Goal: Information Seeking & Learning: Find specific fact

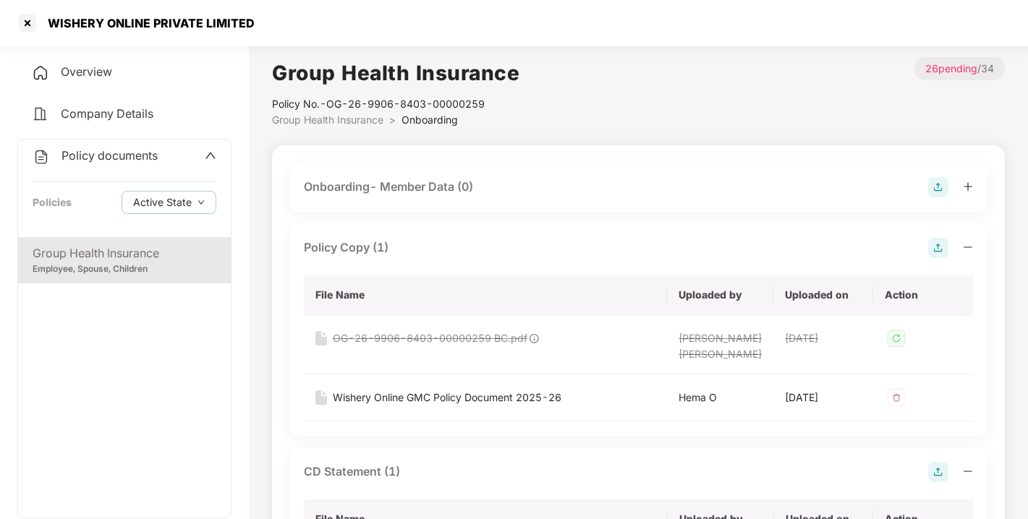
scroll to position [437, 0]
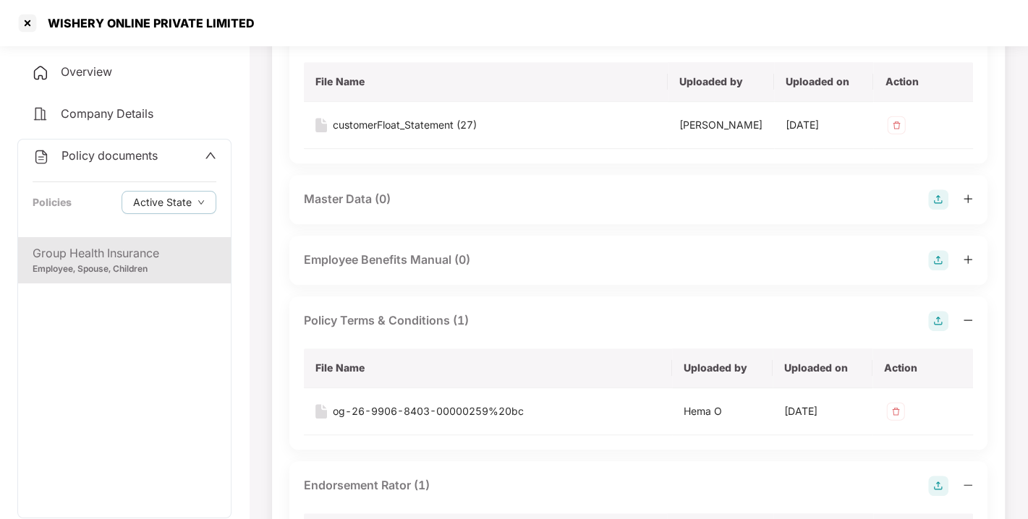
click at [207, 152] on icon "up" at bounding box center [211, 156] width 12 height 12
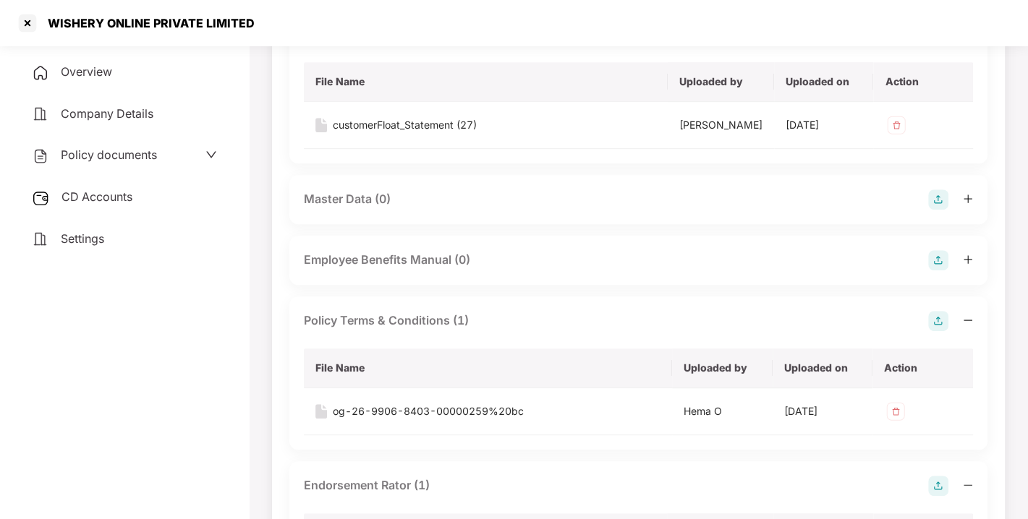
click at [93, 229] on div "Settings" at bounding box center [124, 239] width 214 height 33
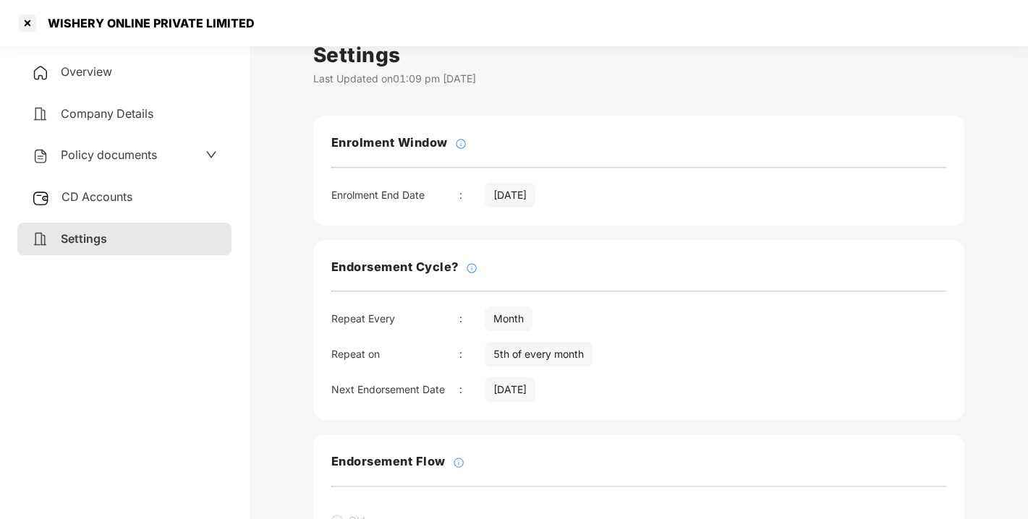
scroll to position [0, 0]
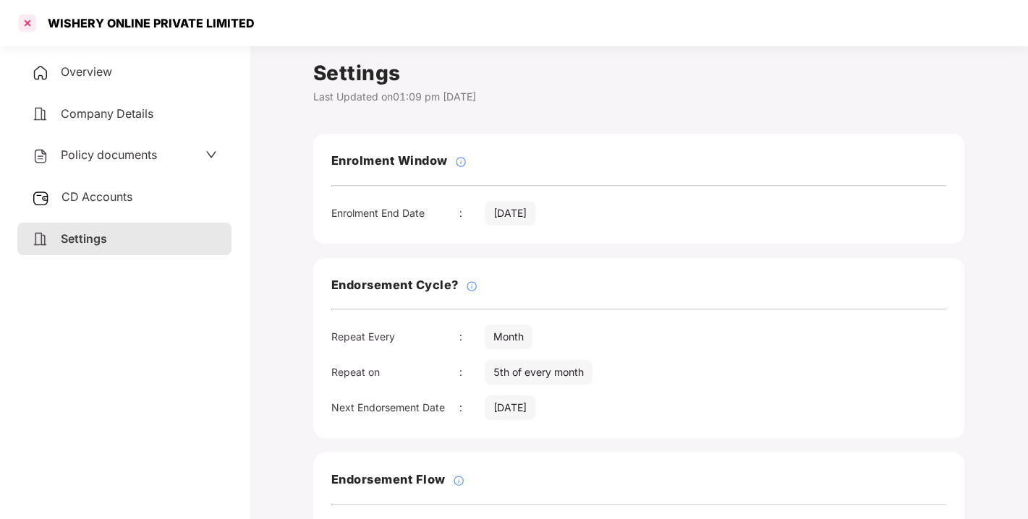
click at [31, 28] on div at bounding box center [27, 23] width 23 height 23
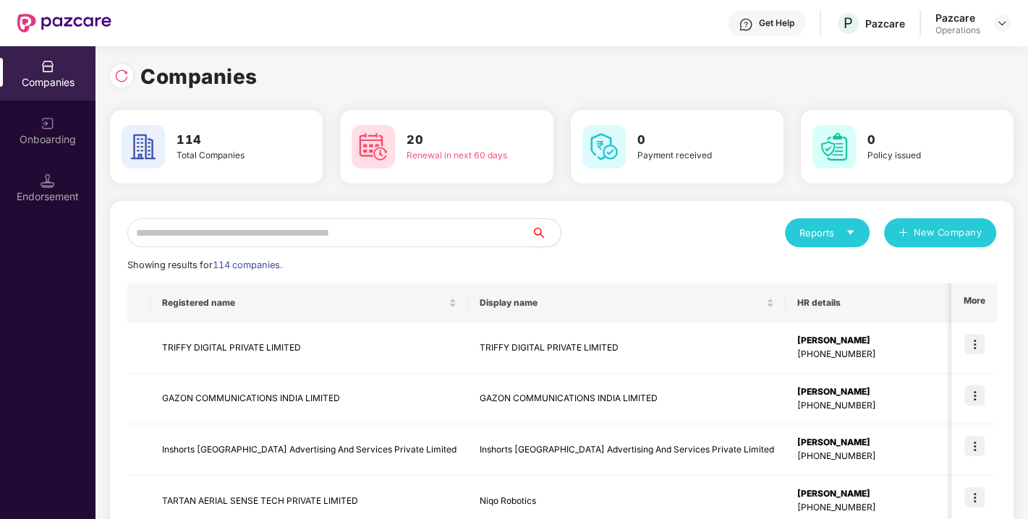
click at [349, 242] on input "text" at bounding box center [329, 232] width 404 height 29
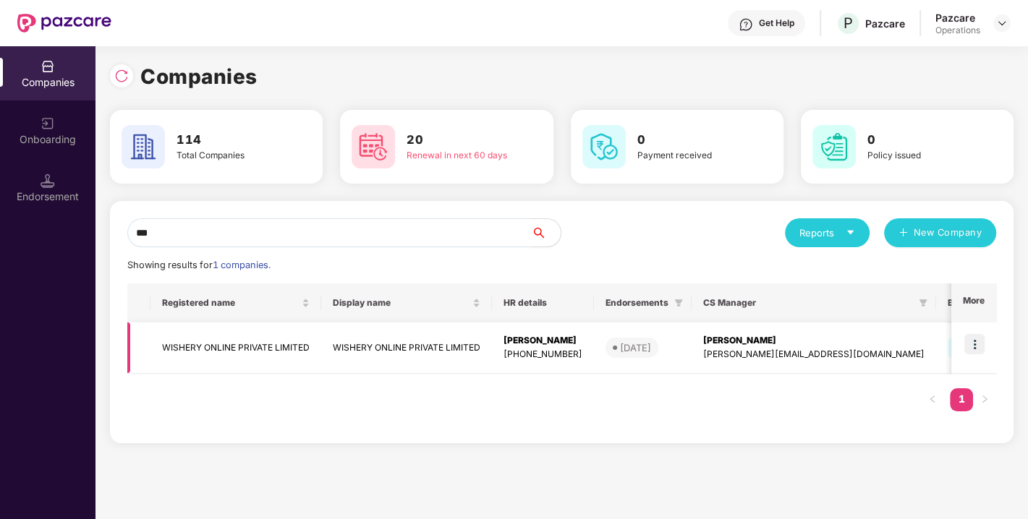
type input "***"
click at [264, 347] on td "WISHERY ONLINE PRIVATE LIMITED" at bounding box center [235, 348] width 171 height 51
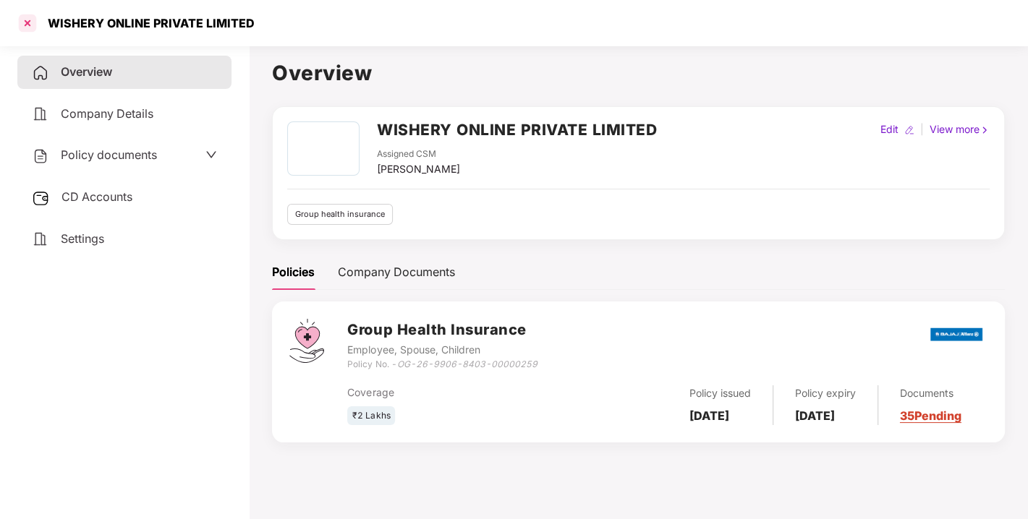
click at [29, 22] on div at bounding box center [27, 23] width 23 height 23
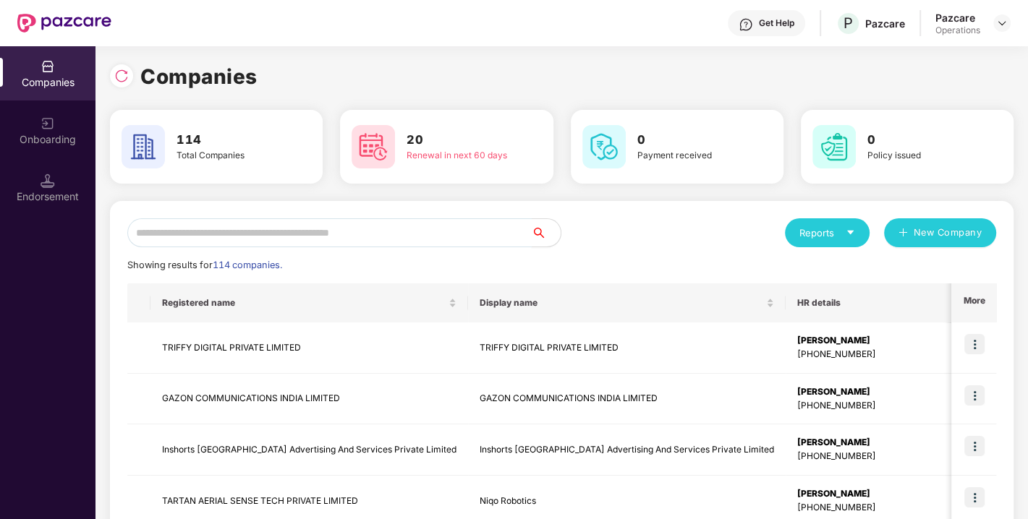
click at [287, 234] on input "text" at bounding box center [329, 232] width 404 height 29
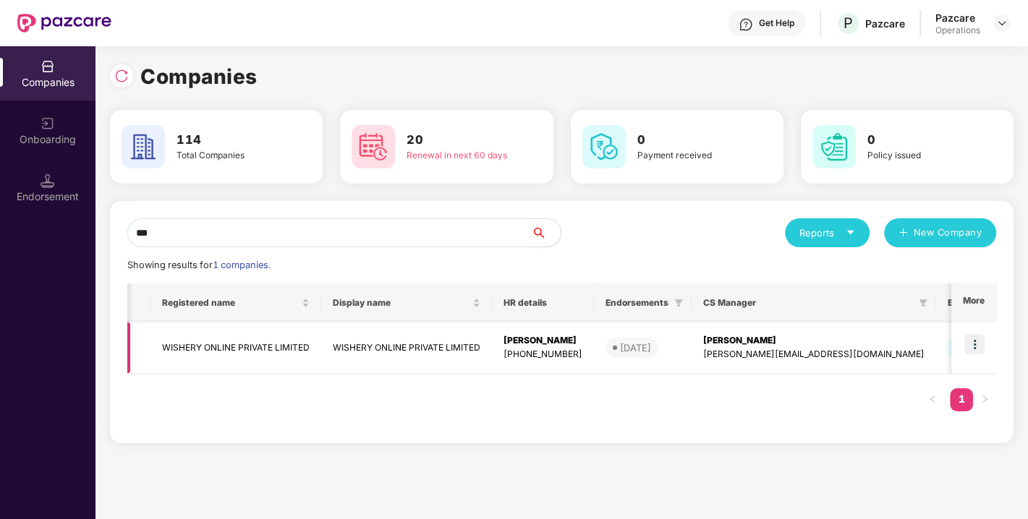
scroll to position [0, 199]
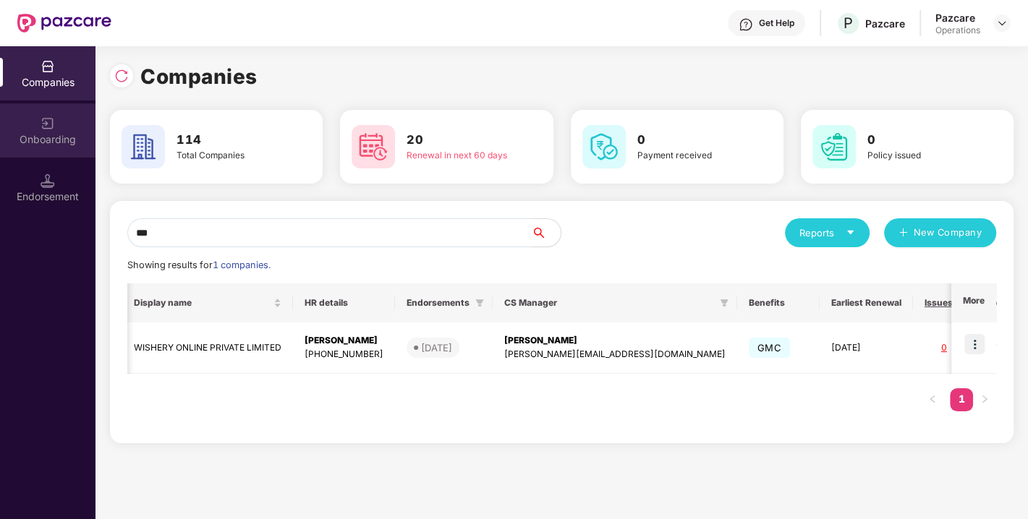
type input "***"
click at [69, 129] on div "Onboarding" at bounding box center [47, 130] width 95 height 54
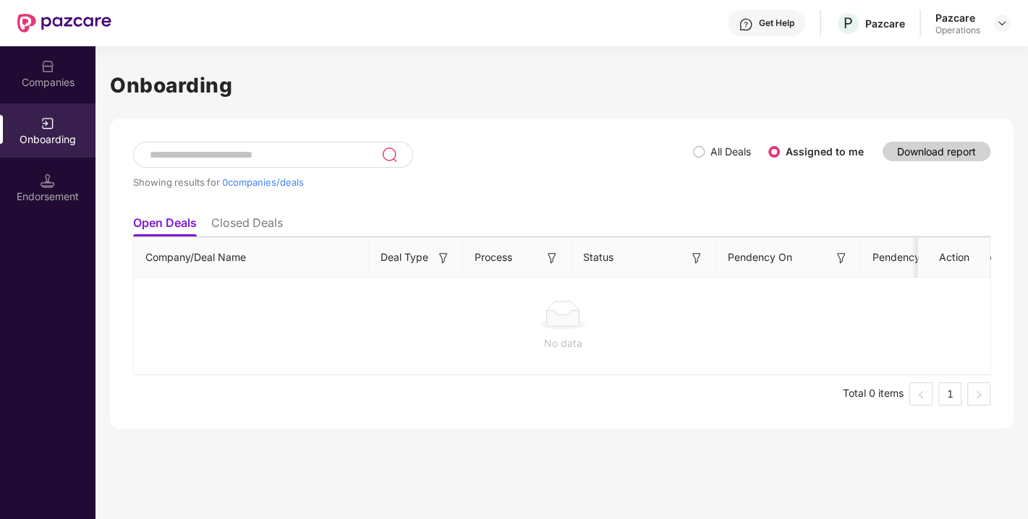
click at [16, 177] on div "Endorsement" at bounding box center [47, 188] width 95 height 54
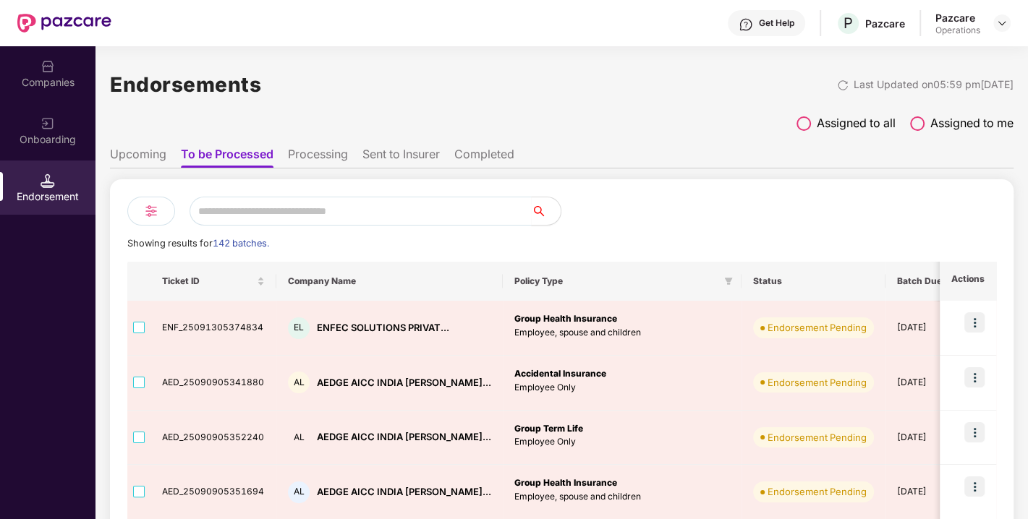
click at [37, 80] on div "Companies" at bounding box center [47, 82] width 95 height 14
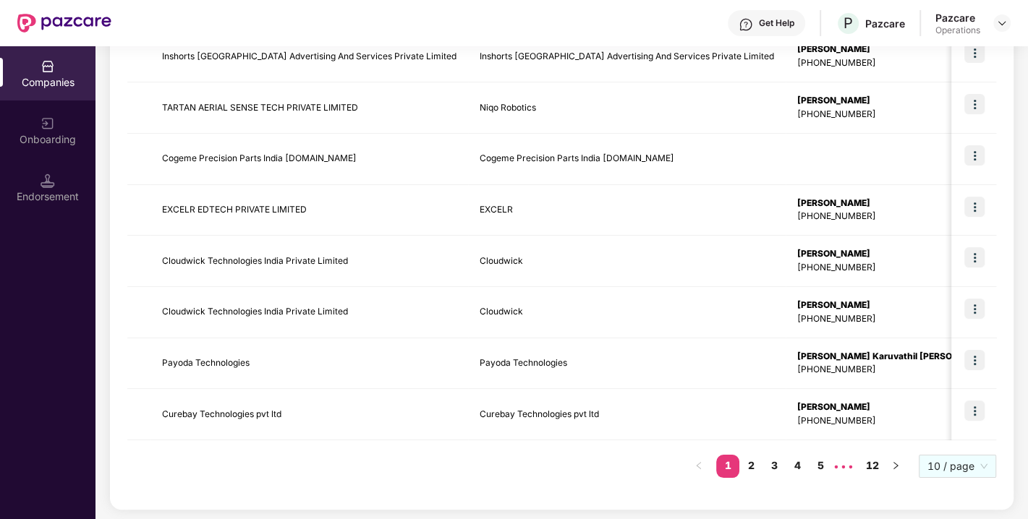
scroll to position [0, 0]
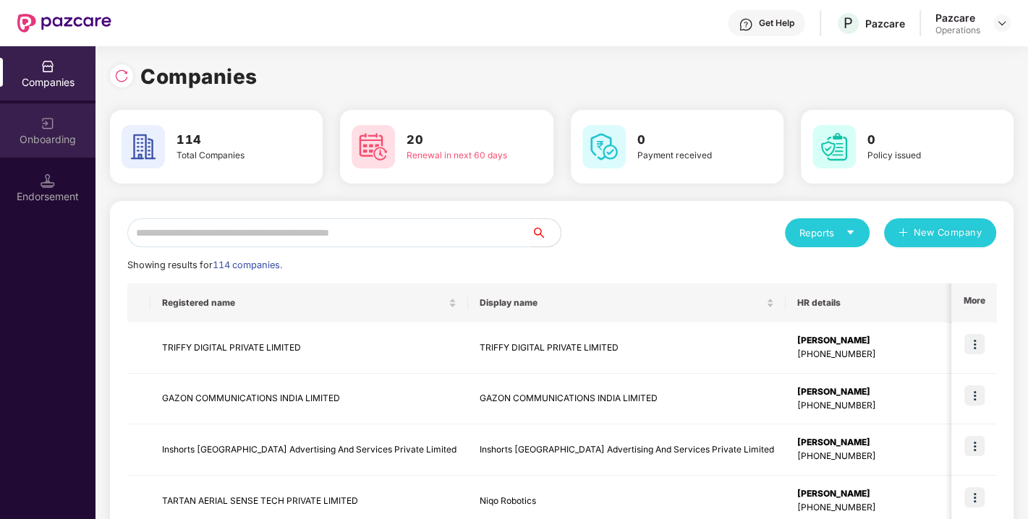
click at [58, 137] on div "Onboarding" at bounding box center [47, 139] width 95 height 14
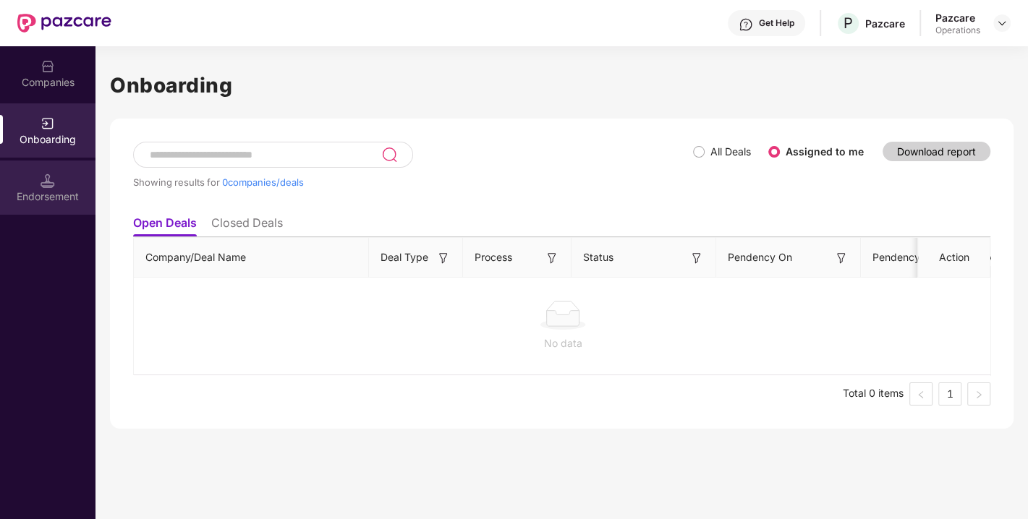
click at [35, 204] on div "Endorsement" at bounding box center [47, 188] width 95 height 54
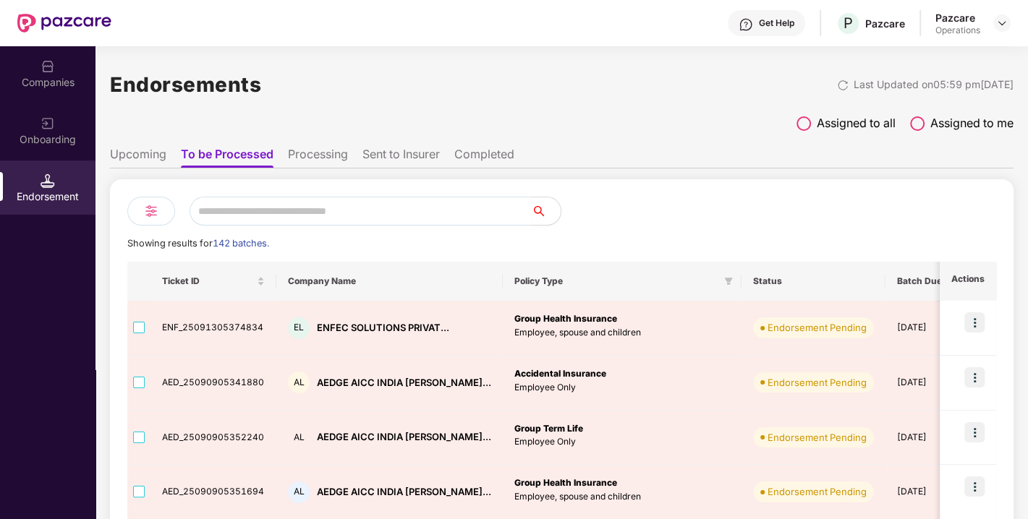
click at [991, 33] on div "Pazcare Operations" at bounding box center [972, 23] width 75 height 25
click at [59, 78] on div "Companies" at bounding box center [47, 82] width 95 height 14
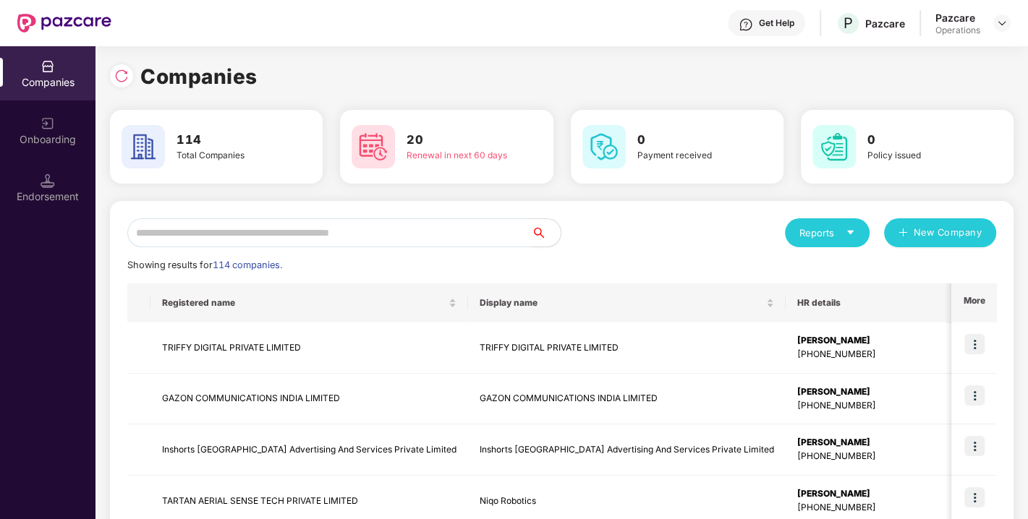
click at [221, 236] on input "text" at bounding box center [329, 232] width 404 height 29
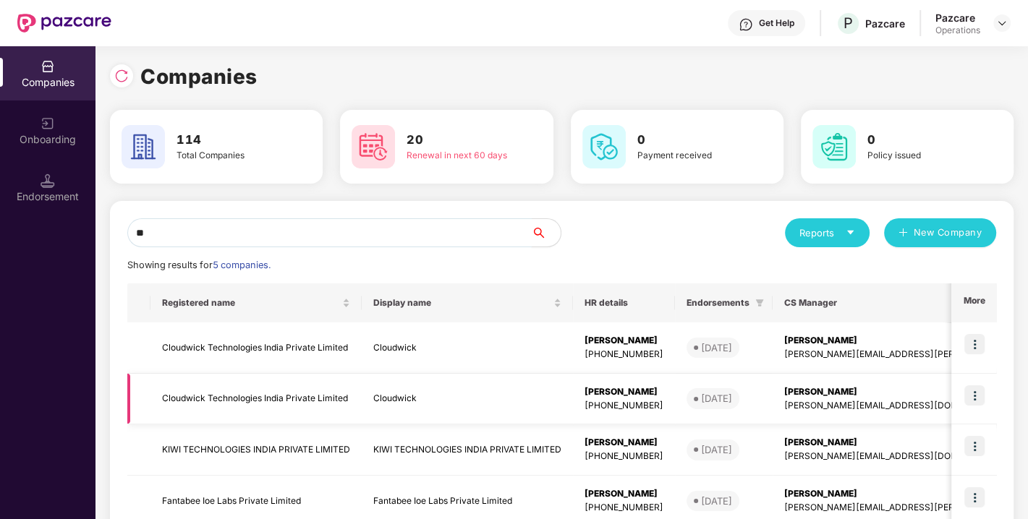
scroll to position [138, 0]
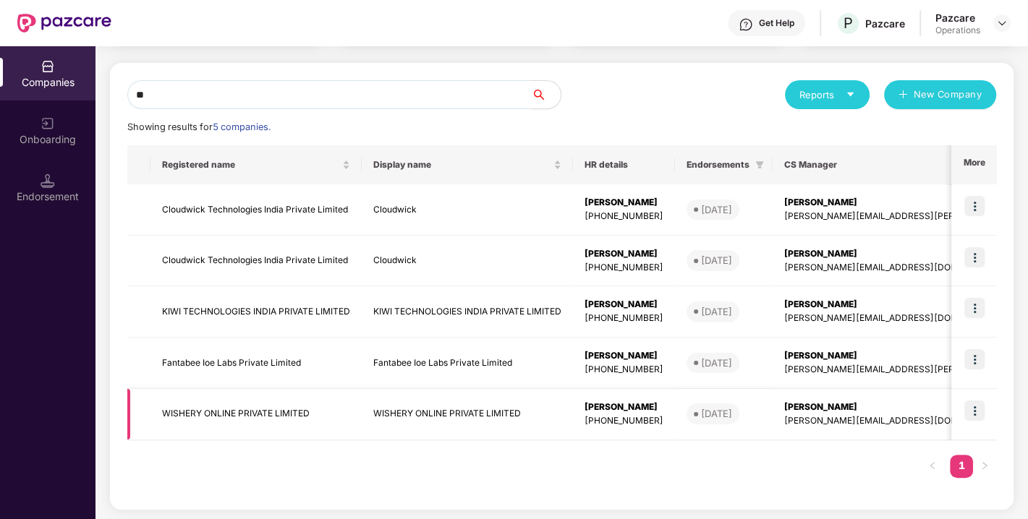
type input "**"
click at [264, 414] on td "WISHERY ONLINE PRIVATE LIMITED" at bounding box center [255, 414] width 211 height 51
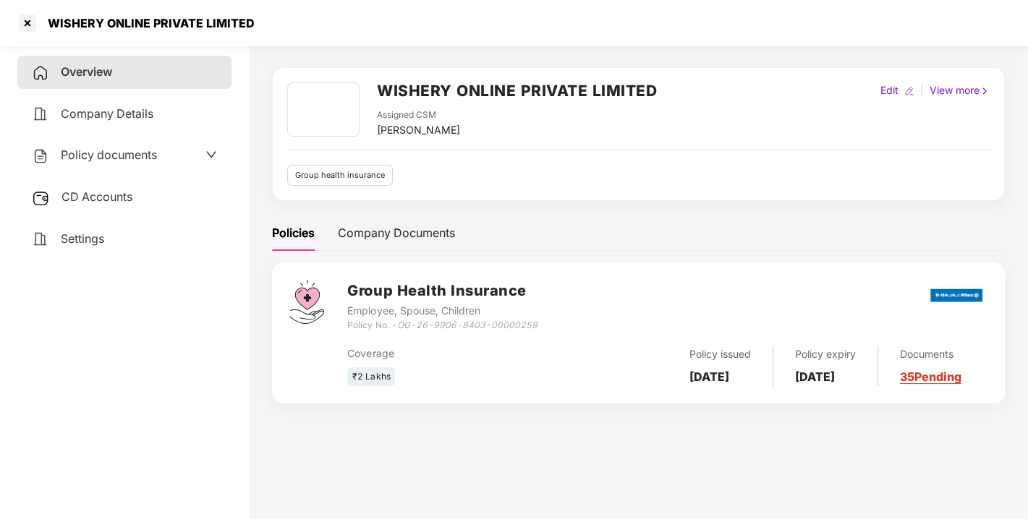
scroll to position [0, 0]
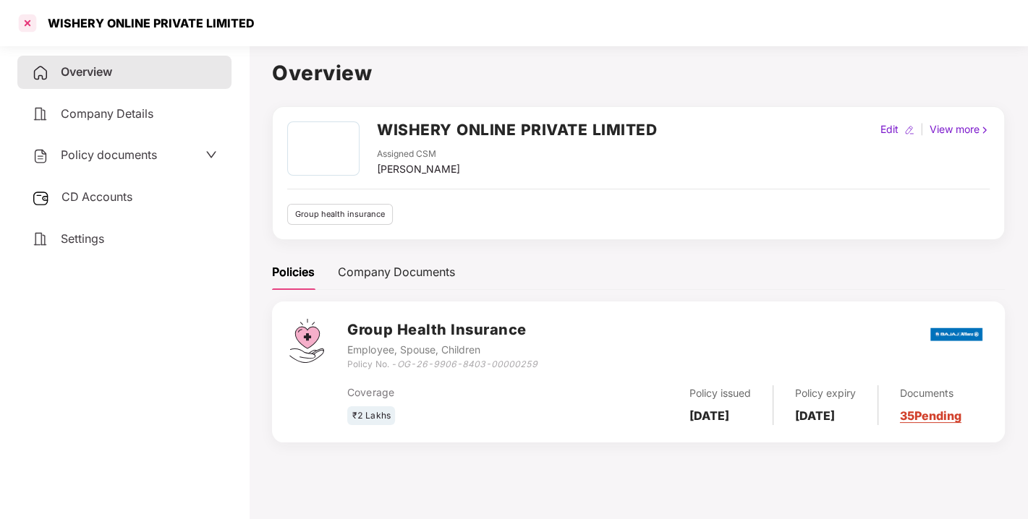
click at [25, 25] on div at bounding box center [27, 23] width 23 height 23
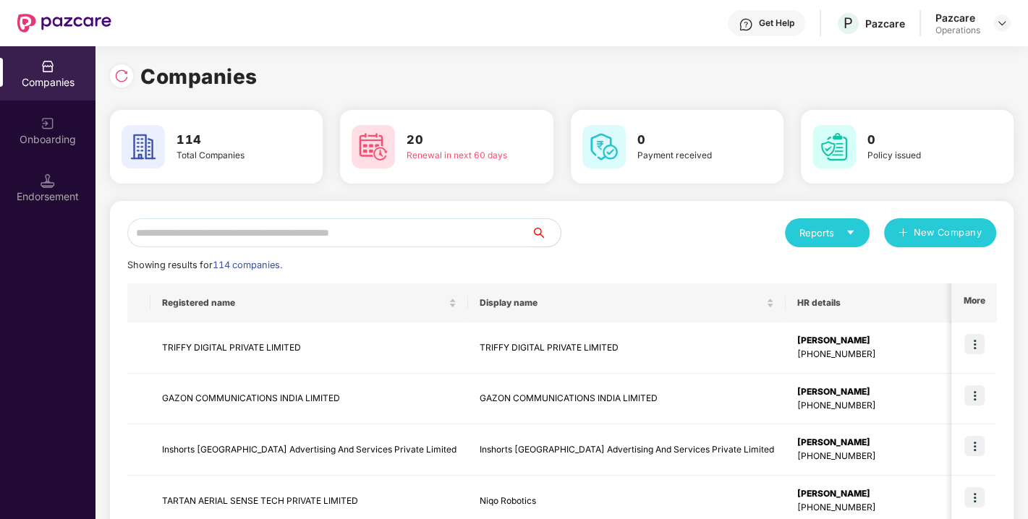
click at [255, 241] on input "text" at bounding box center [329, 232] width 404 height 29
paste input "*******"
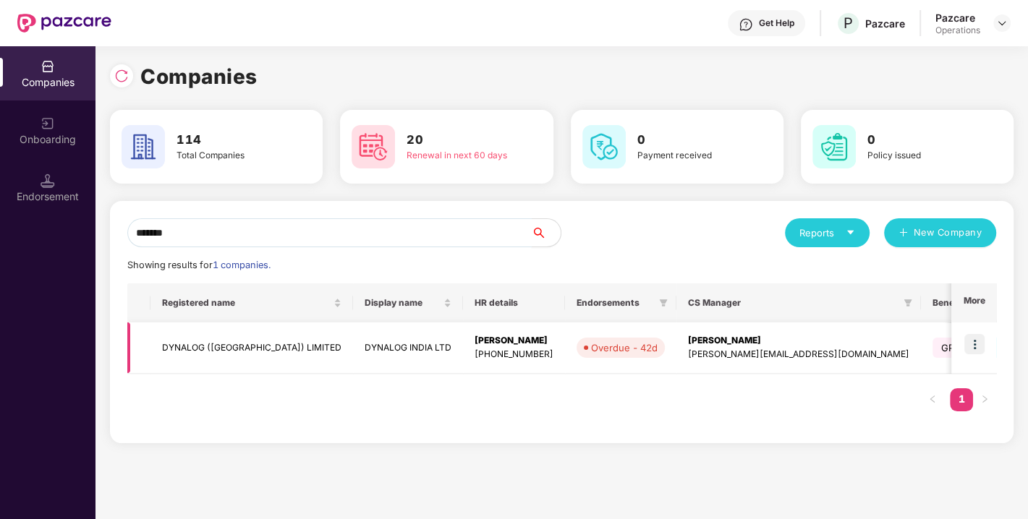
type input "*******"
click at [976, 345] on img at bounding box center [974, 344] width 20 height 20
click at [202, 346] on td "DYNALOG ([GEOGRAPHIC_DATA]) LIMITED" at bounding box center [251, 348] width 202 height 51
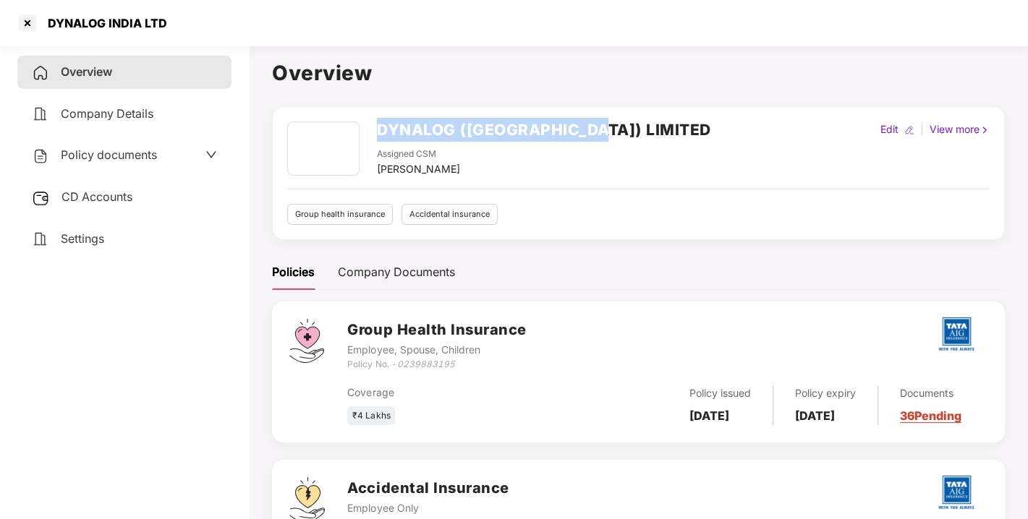
drag, startPoint x: 370, startPoint y: 126, endPoint x: 605, endPoint y: 134, distance: 235.9
click at [605, 134] on div "DYNALOG ([GEOGRAPHIC_DATA]) LIMITED Assigned CSM [PERSON_NAME] Edit | View more" at bounding box center [638, 149] width 702 height 56
copy h2 "DYNALOG ([GEOGRAPHIC_DATA]) LIMITED"
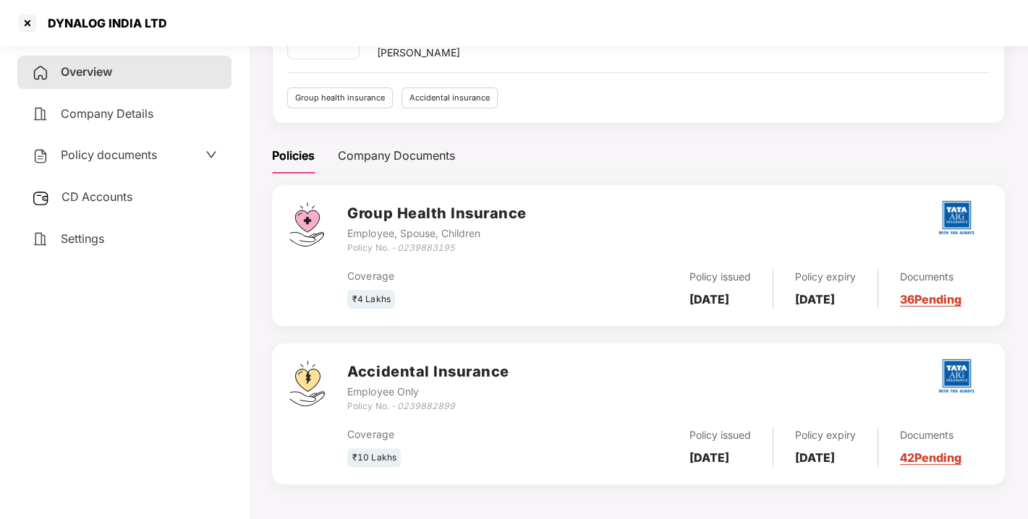
click at [128, 160] on span "Policy documents" at bounding box center [109, 155] width 96 height 14
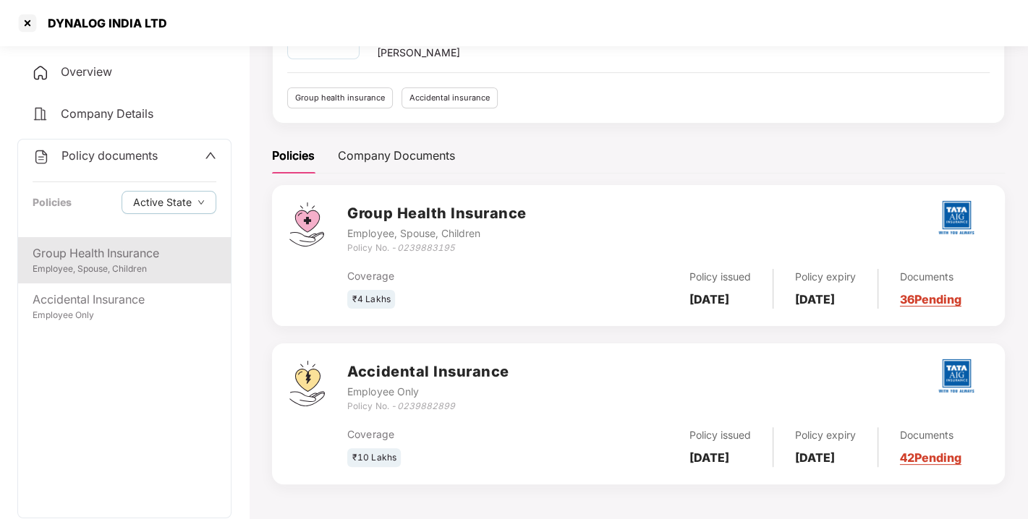
click at [105, 260] on div "Group Health Insurance" at bounding box center [125, 253] width 184 height 18
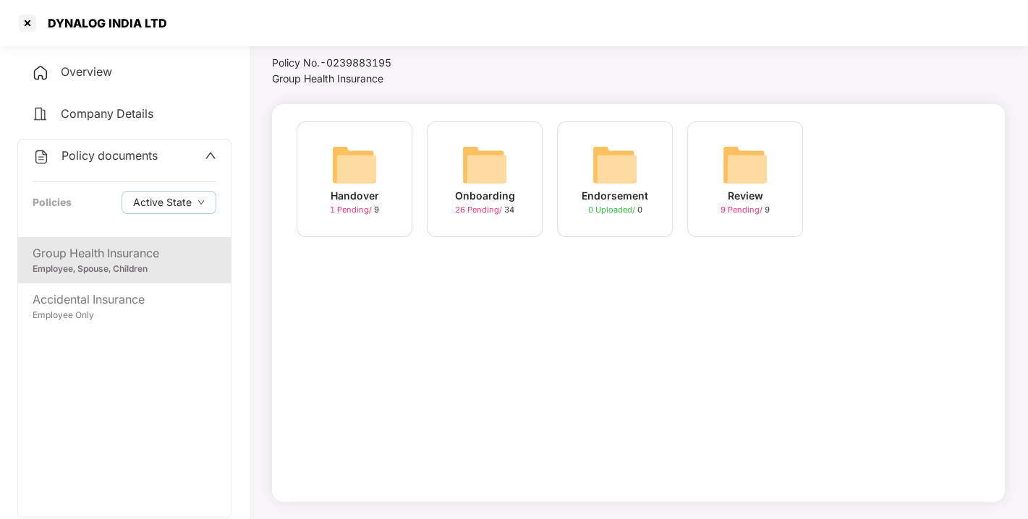
click at [483, 211] on span "26 Pending /" at bounding box center [479, 210] width 49 height 10
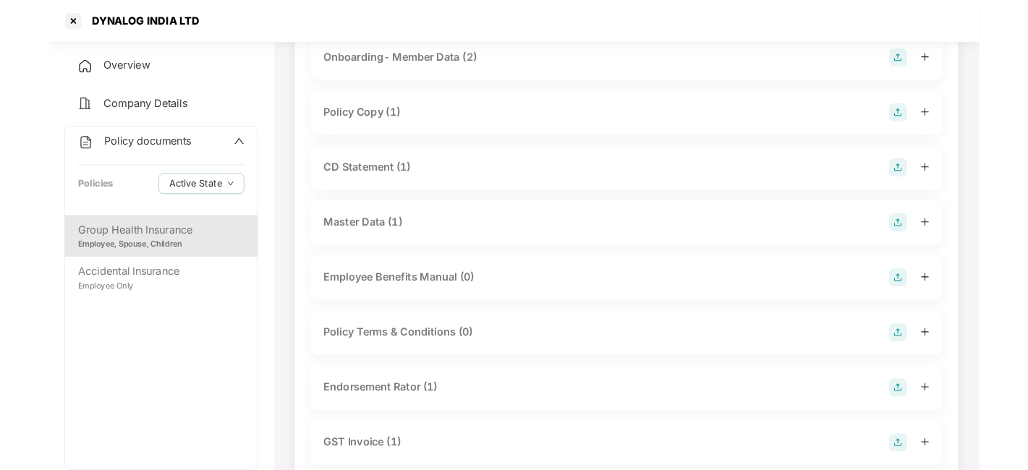
scroll to position [0, 0]
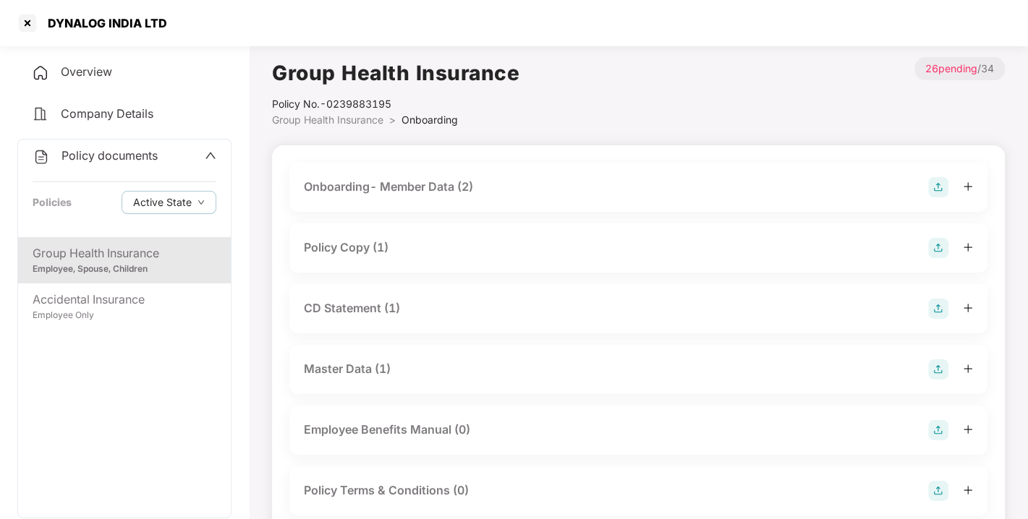
click at [395, 188] on div "Onboarding- Member Data (2)" at bounding box center [388, 187] width 169 height 18
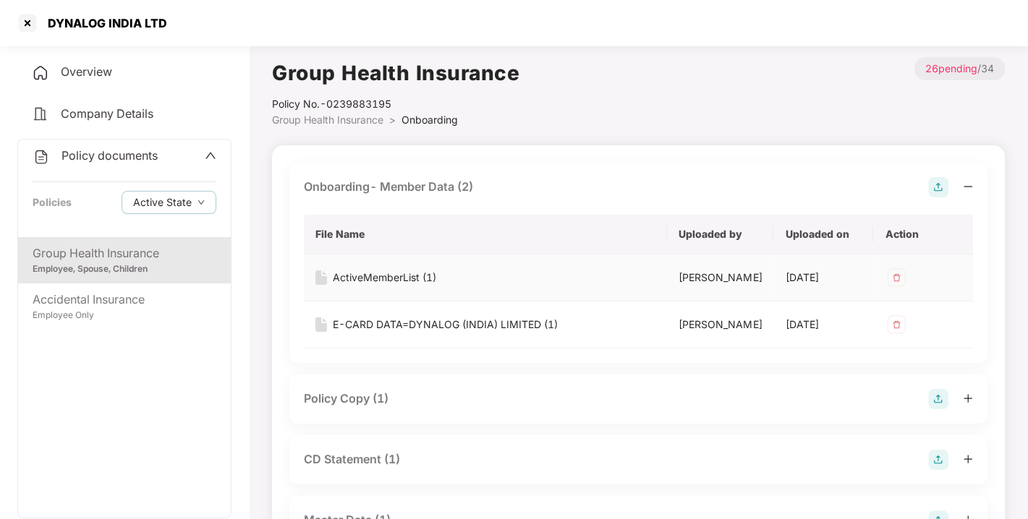
click at [377, 281] on div "ActiveMemberList (1)" at bounding box center [384, 278] width 103 height 16
click at [403, 320] on div "E-CARD DATA=DYNALOG (INDIA) LIMITED (1)" at bounding box center [445, 325] width 225 height 16
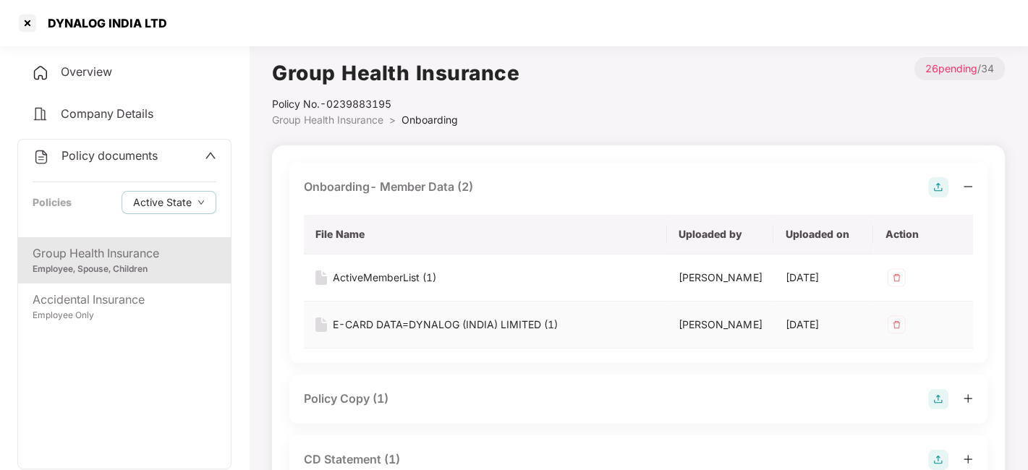
scroll to position [150, 0]
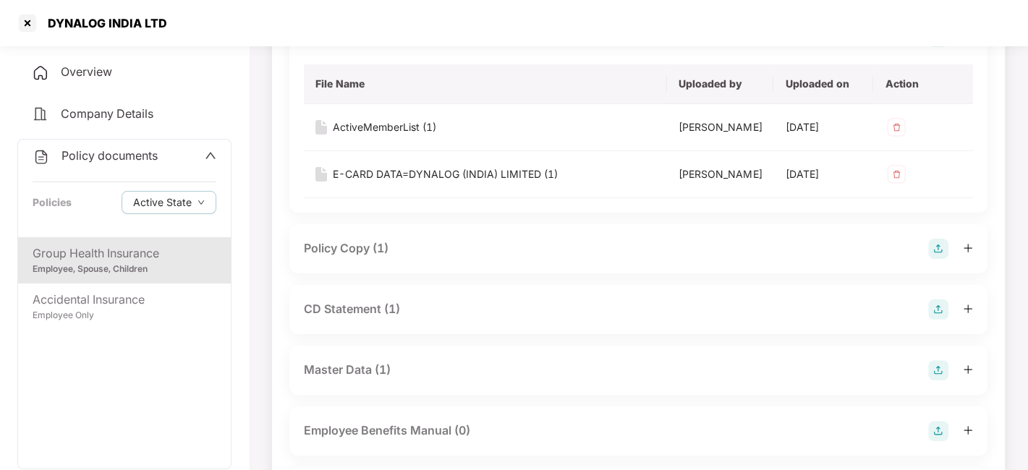
click at [352, 253] on div "Policy Copy (1)" at bounding box center [346, 248] width 85 height 18
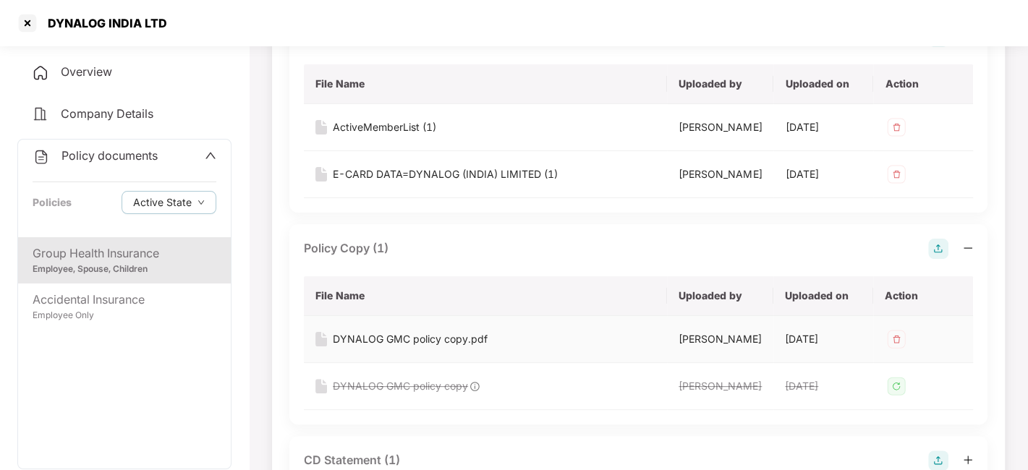
click at [418, 331] on div "DYNALOG GMC policy copy.pdf" at bounding box center [410, 339] width 155 height 16
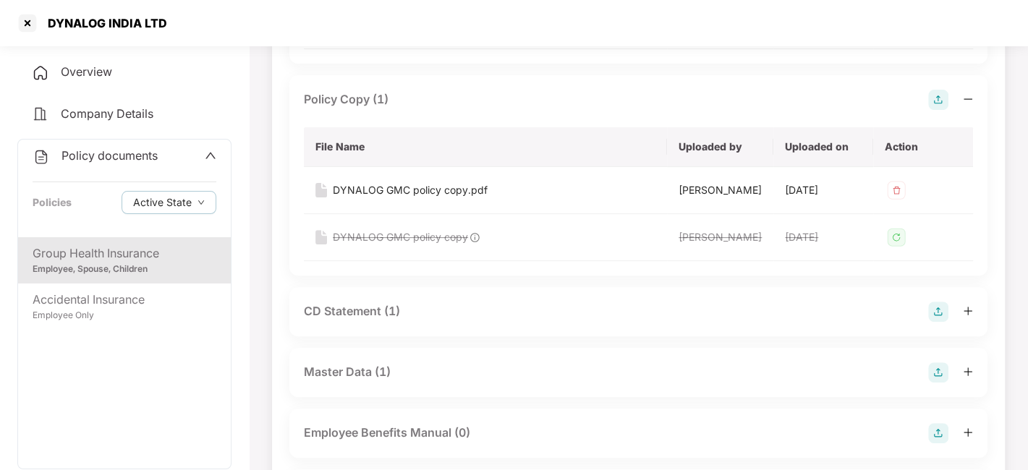
click at [363, 311] on div "CD Statement (1)" at bounding box center [352, 311] width 96 height 18
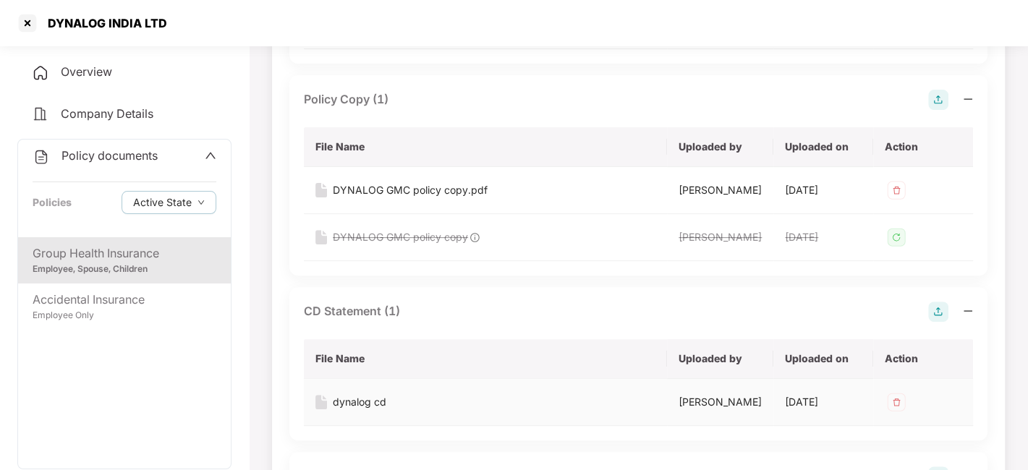
click at [362, 401] on div "dynalog cd" at bounding box center [360, 402] width 54 height 16
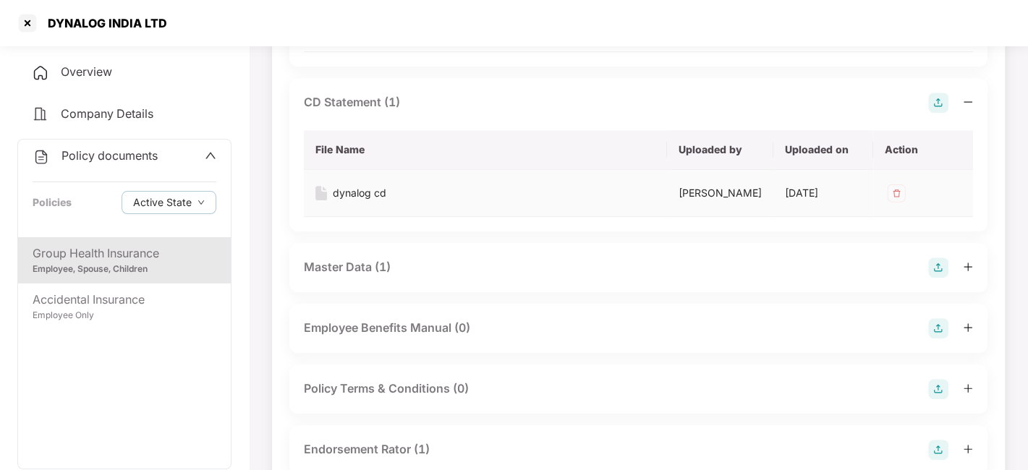
scroll to position [515, 0]
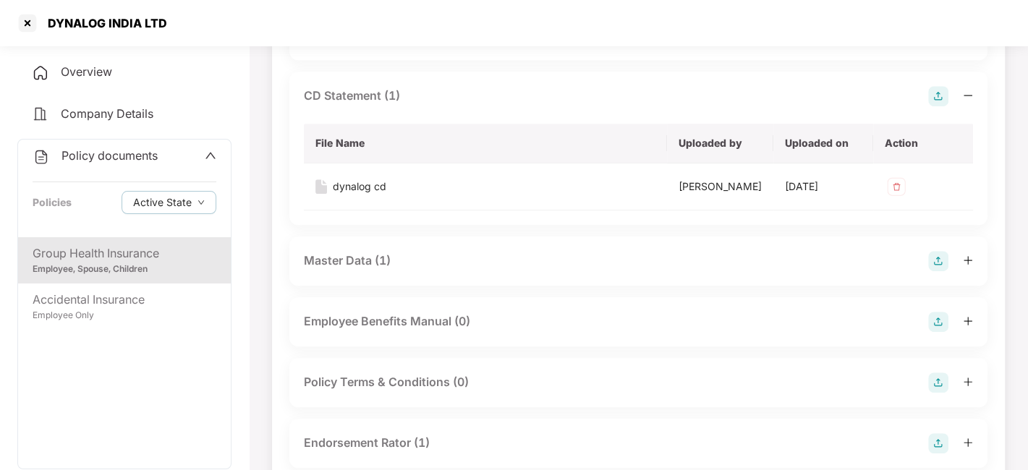
click at [356, 252] on div "Master Data (1)" at bounding box center [347, 261] width 87 height 18
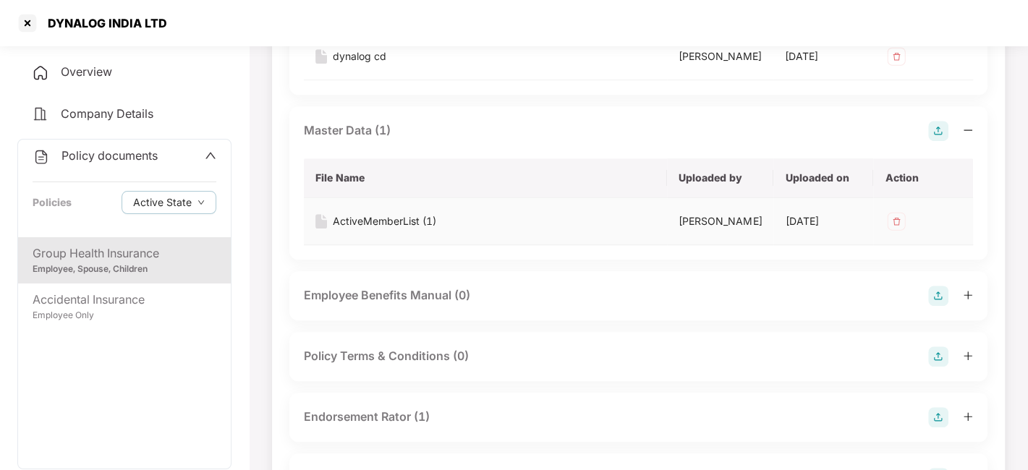
scroll to position [721, 0]
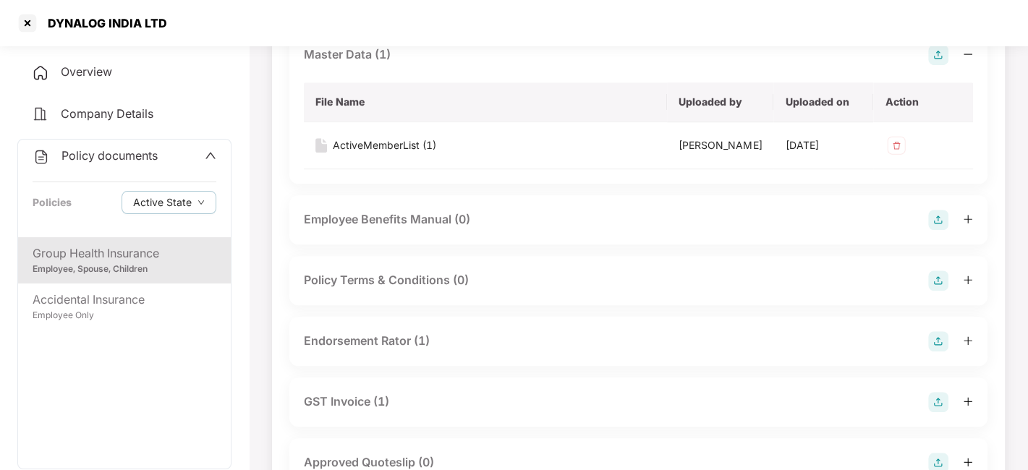
click at [375, 337] on div "Endorsement Rator (1)" at bounding box center [367, 341] width 126 height 18
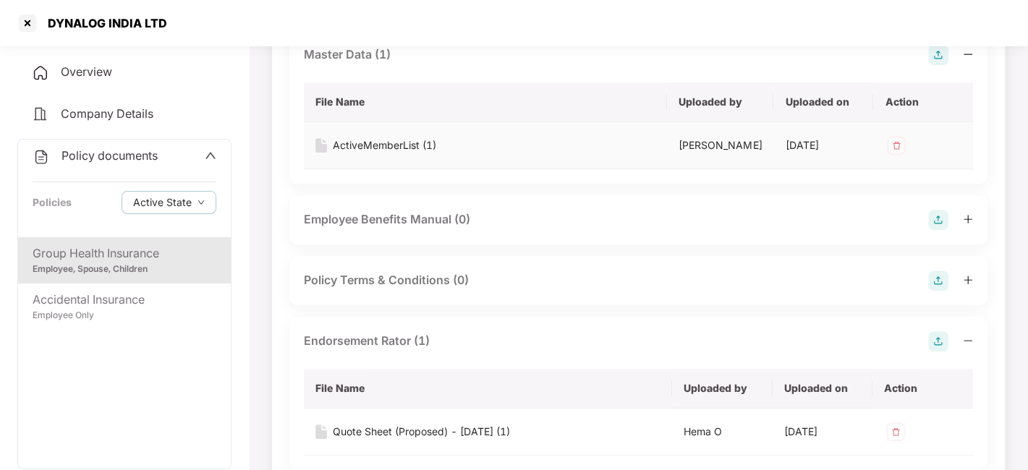
click at [364, 143] on div "ActiveMemberList (1)" at bounding box center [384, 145] width 103 height 16
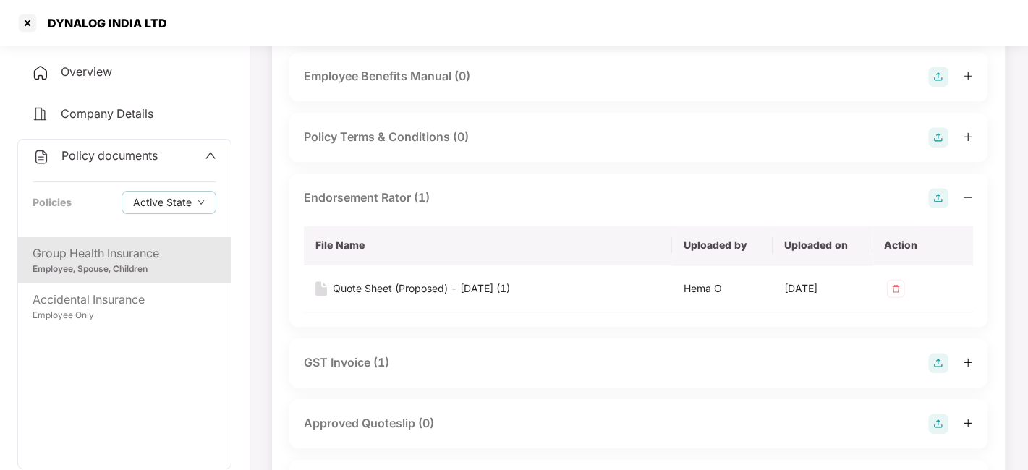
scroll to position [866, 0]
click at [375, 286] on div "Quote Sheet (Proposed) - [DATE] (1)" at bounding box center [421, 287] width 177 height 16
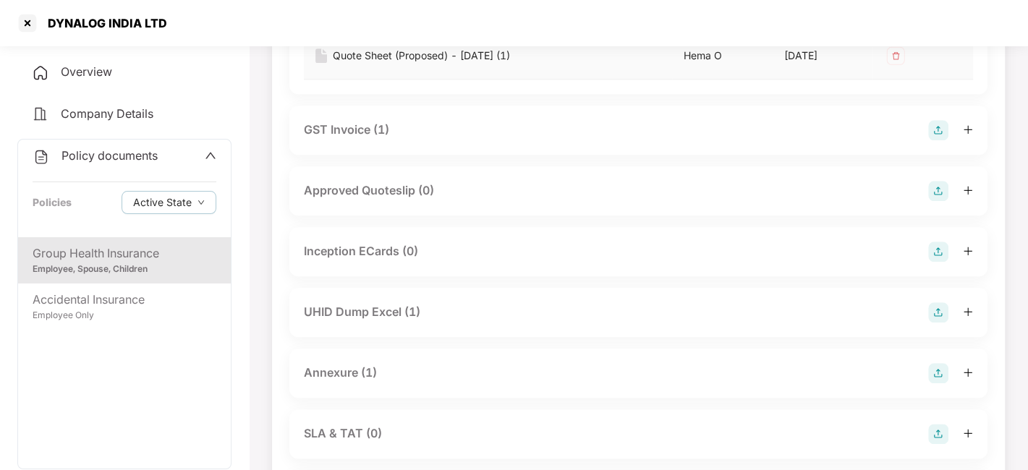
scroll to position [1098, 0]
click at [352, 319] on div "UHID Dump Excel (1)" at bounding box center [638, 310] width 698 height 49
click at [341, 314] on div "UHID Dump Excel (1)" at bounding box center [362, 311] width 116 height 18
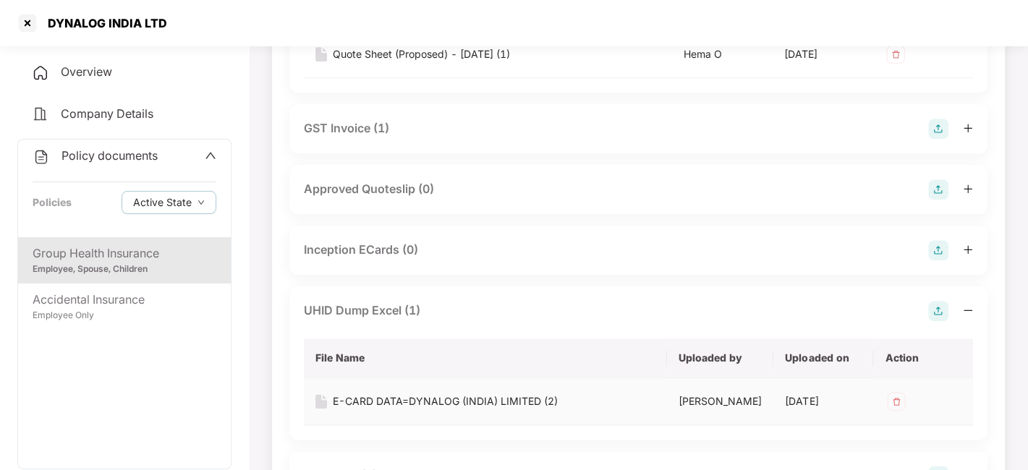
click at [388, 396] on div "E-CARD DATA=DYNALOG (INDIA) LIMITED (2)" at bounding box center [445, 401] width 225 height 16
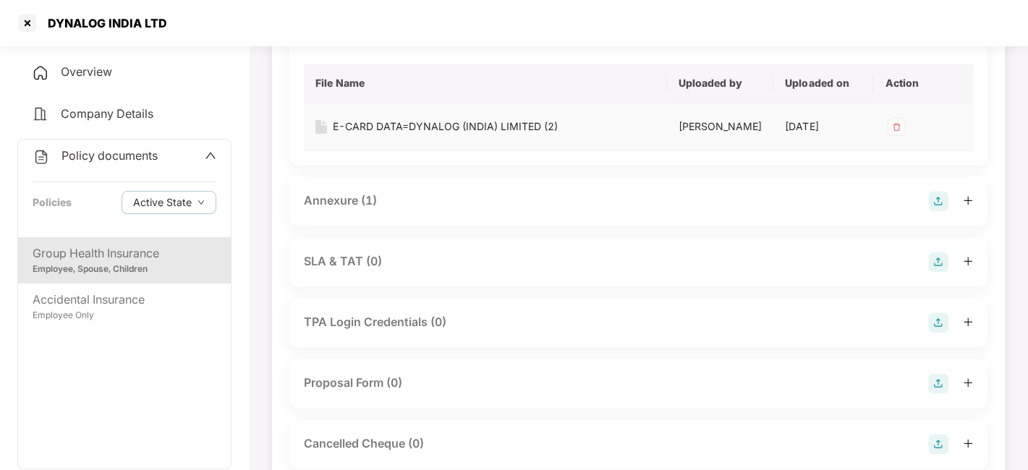
scroll to position [1372, 0]
click at [328, 197] on div "Annexure (1)" at bounding box center [340, 202] width 73 height 18
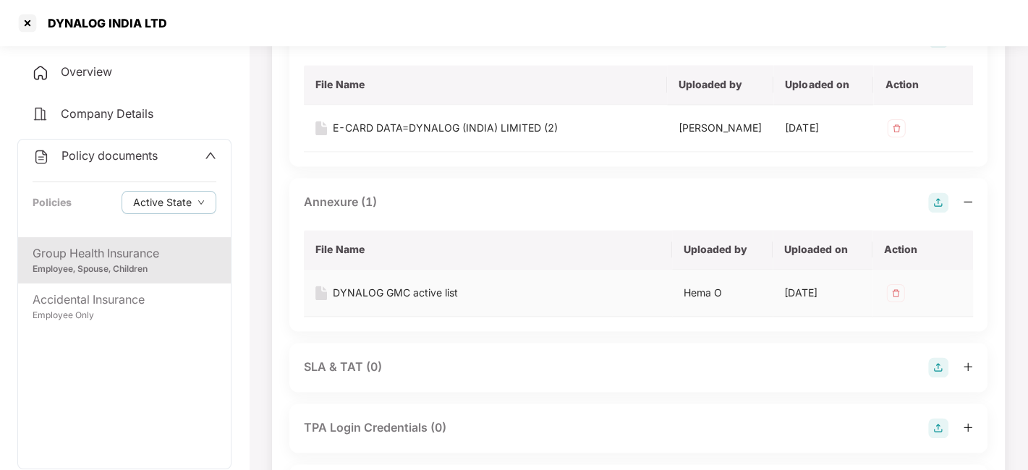
click at [380, 285] on div "DYNALOG GMC active list" at bounding box center [395, 293] width 125 height 16
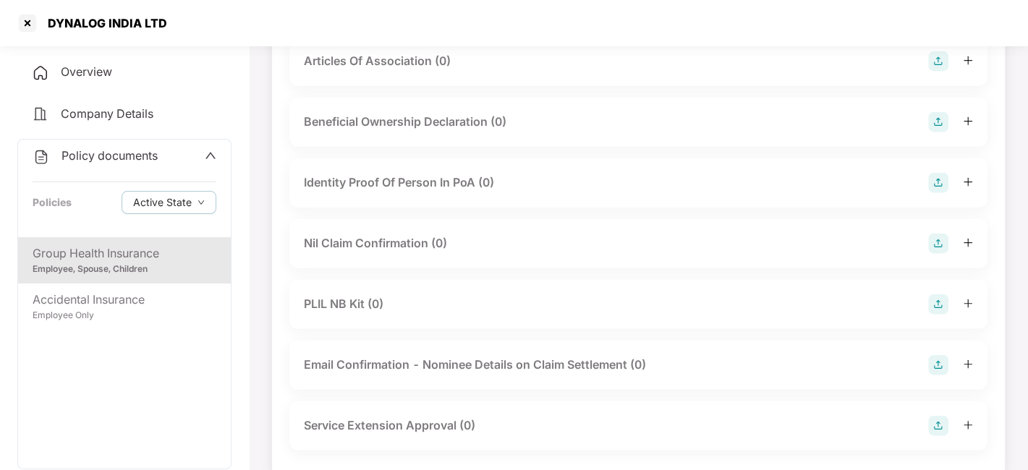
scroll to position [2611, 0]
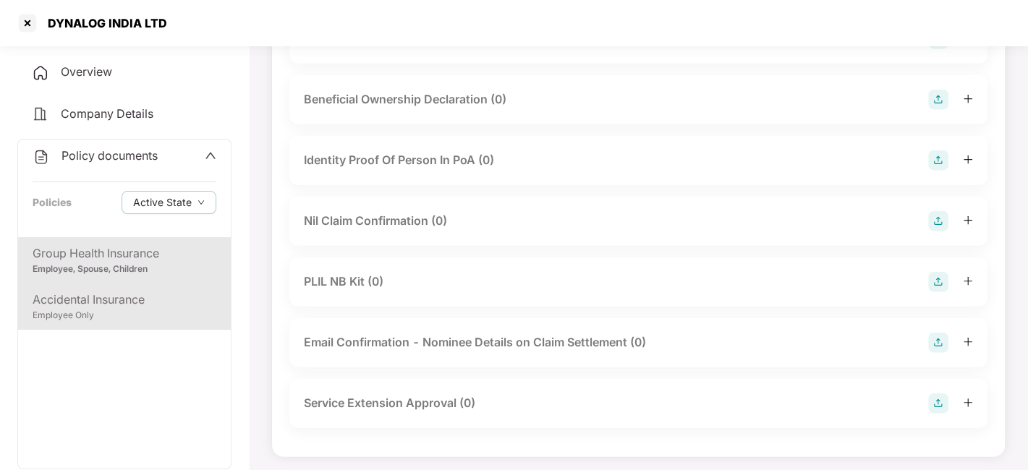
click at [70, 314] on div "Employee Only" at bounding box center [125, 316] width 184 height 14
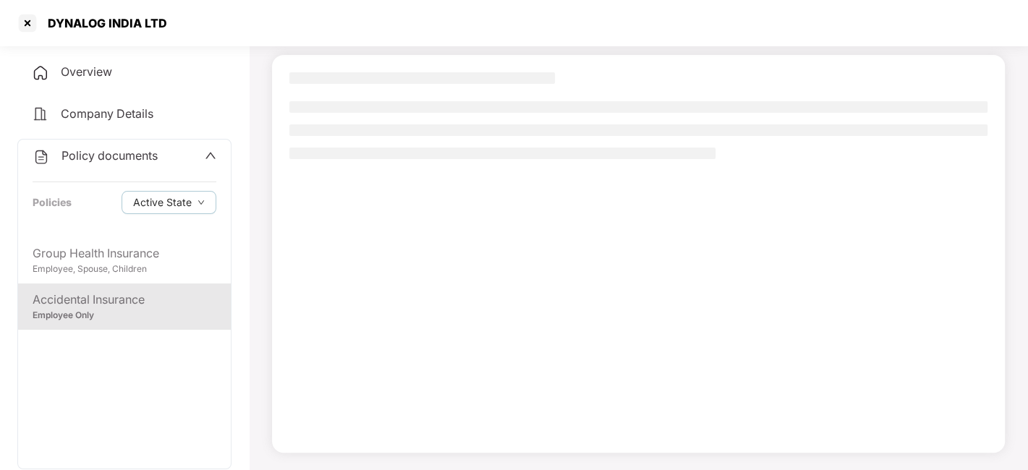
scroll to position [90, 0]
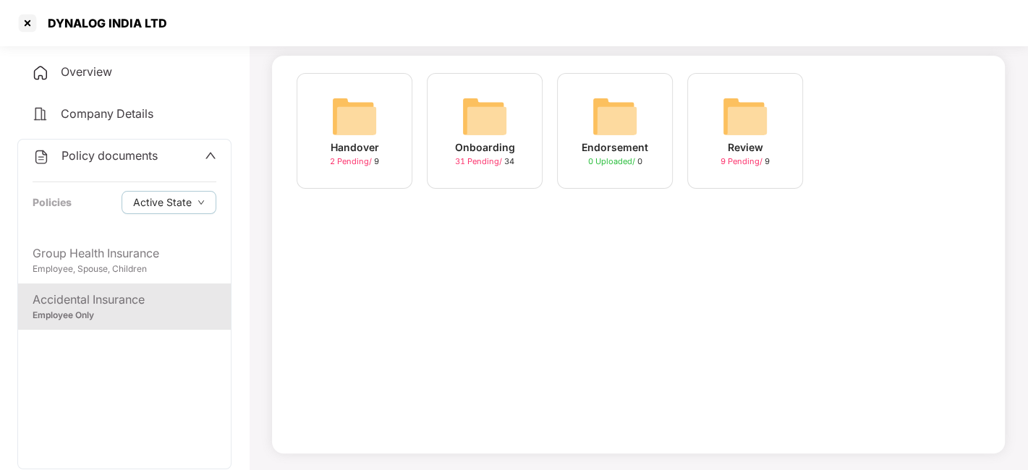
click at [490, 155] on div "31 Pending / 34" at bounding box center [484, 161] width 59 height 12
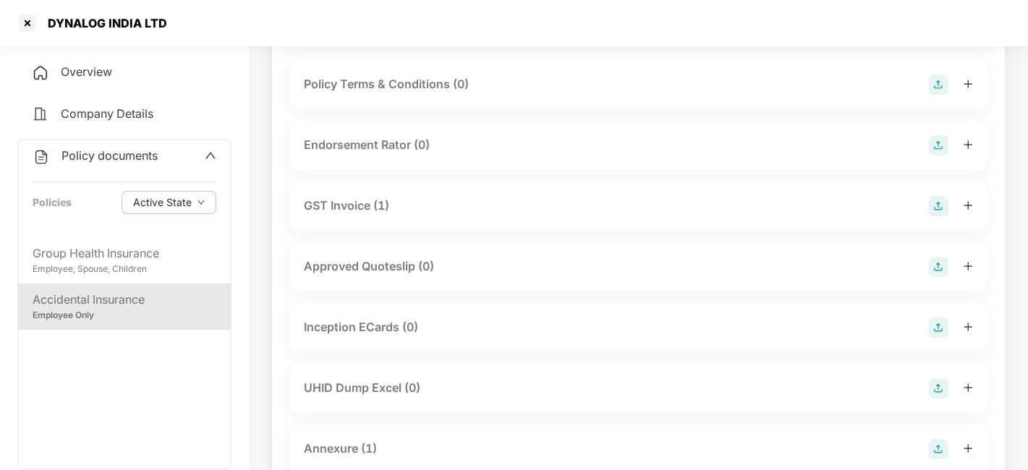
scroll to position [0, 0]
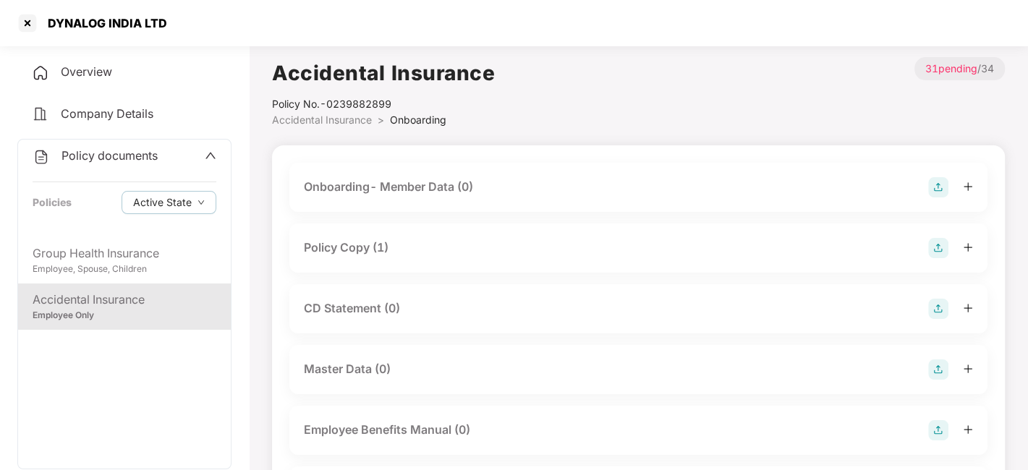
click at [343, 247] on div "Policy Copy (1)" at bounding box center [346, 248] width 85 height 18
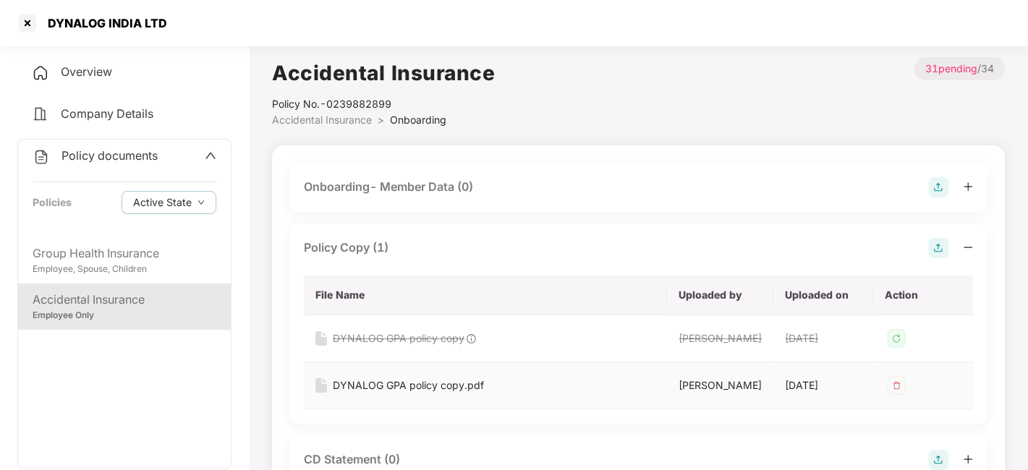
click at [375, 385] on div "DYNALOG GPA policy copy.pdf" at bounding box center [408, 385] width 151 height 16
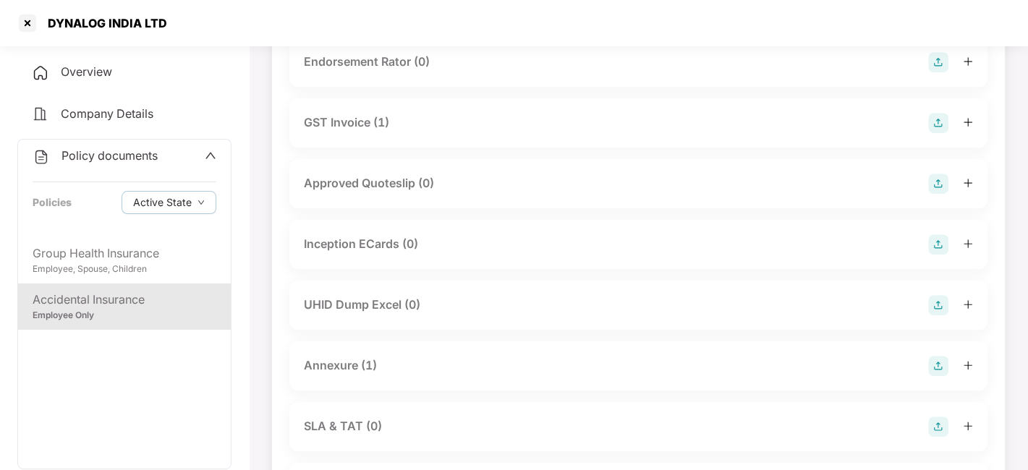
scroll to position [665, 0]
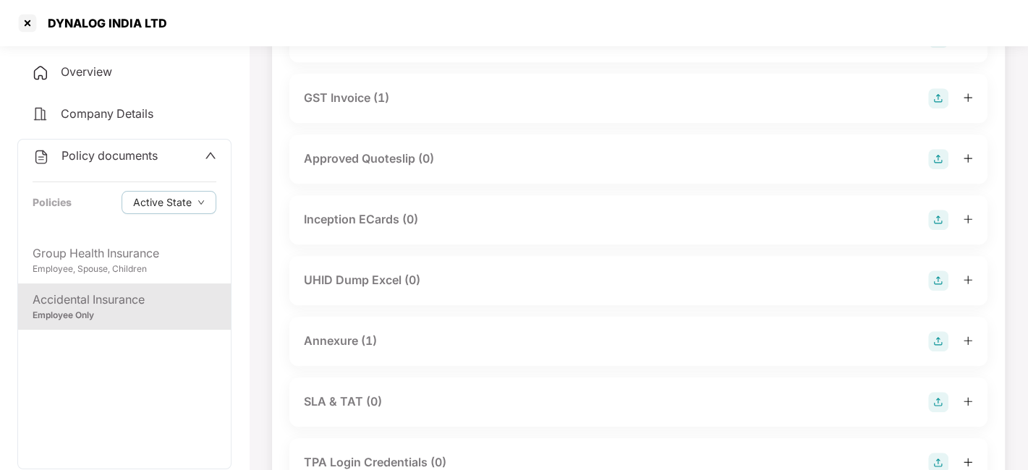
click at [328, 339] on div "Annexure (1)" at bounding box center [340, 341] width 73 height 18
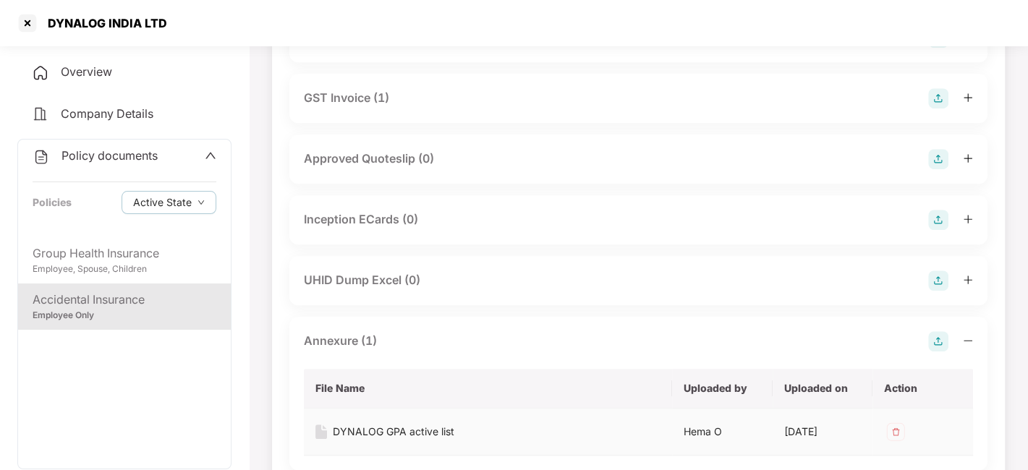
click at [380, 428] on div "DYNALOG GPA active list" at bounding box center [393, 432] width 121 height 16
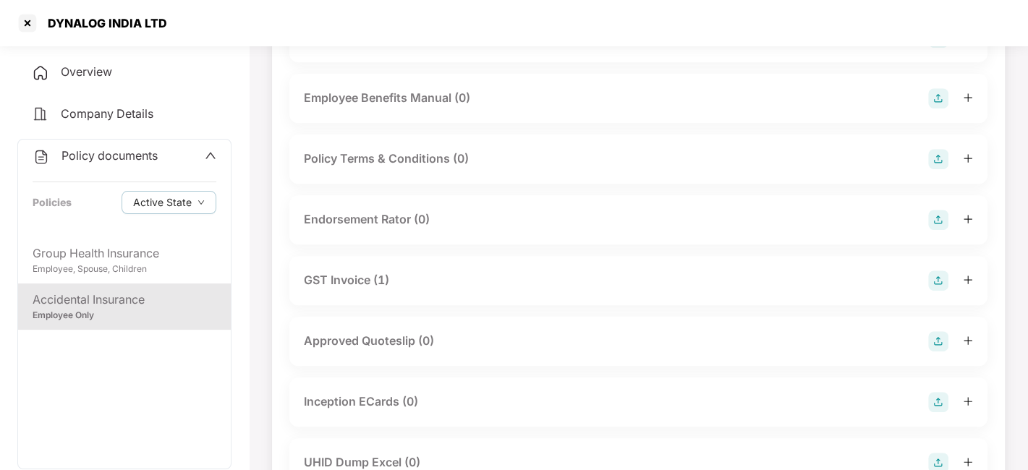
scroll to position [479, 0]
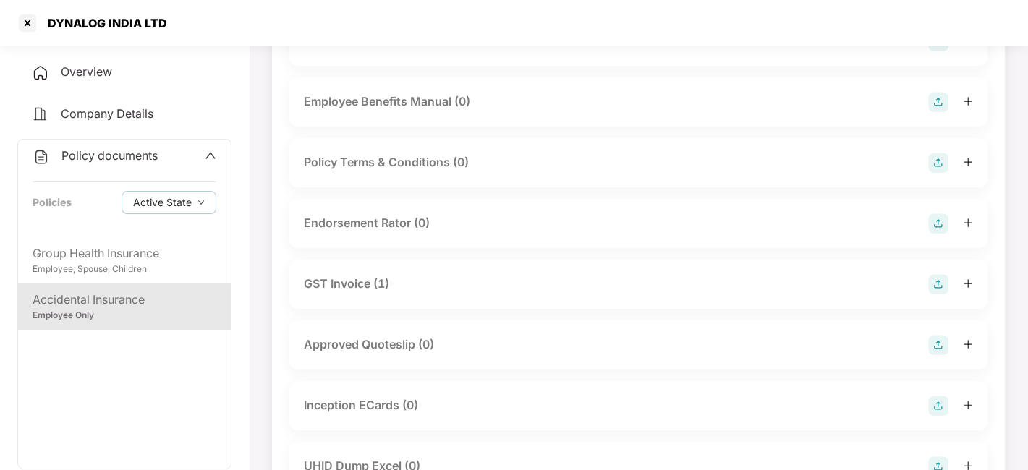
click at [338, 283] on div "GST Invoice (1)" at bounding box center [346, 284] width 85 height 18
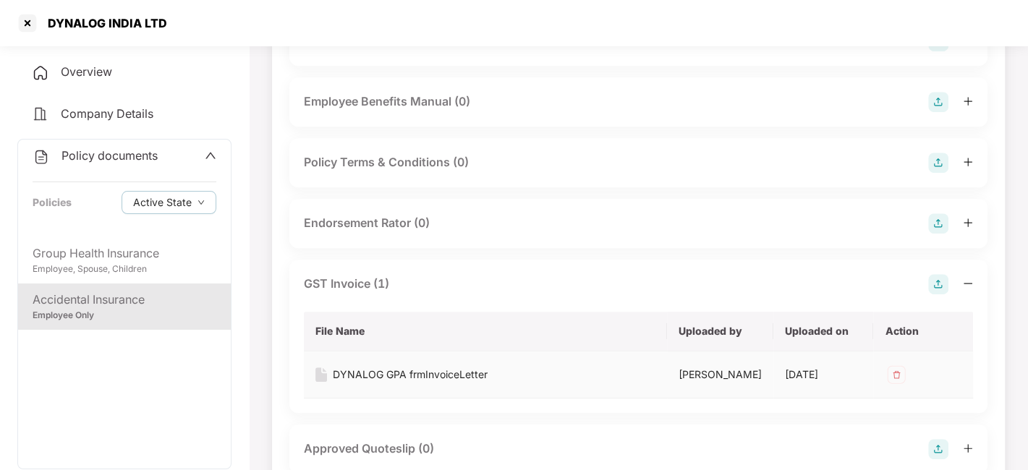
click at [380, 374] on div "DYNALOG GPA frmInvoiceLetter" at bounding box center [410, 375] width 155 height 16
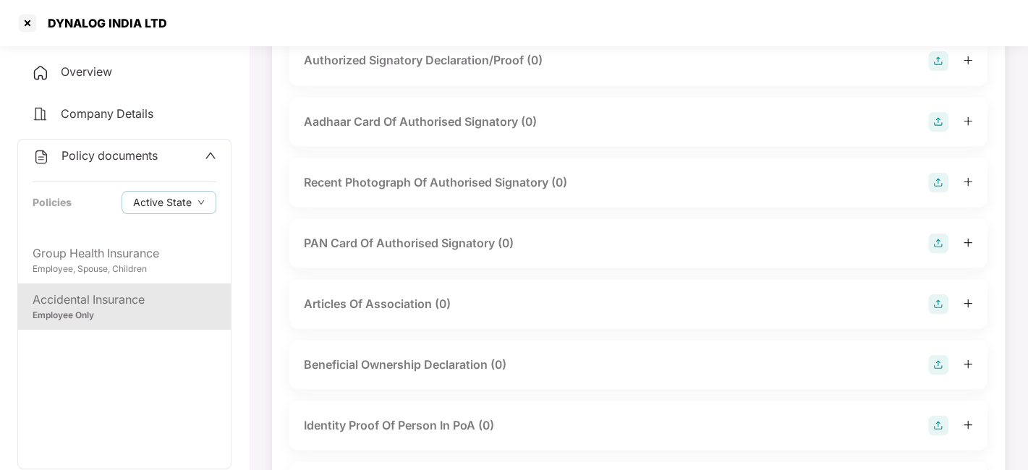
scroll to position [2149, 0]
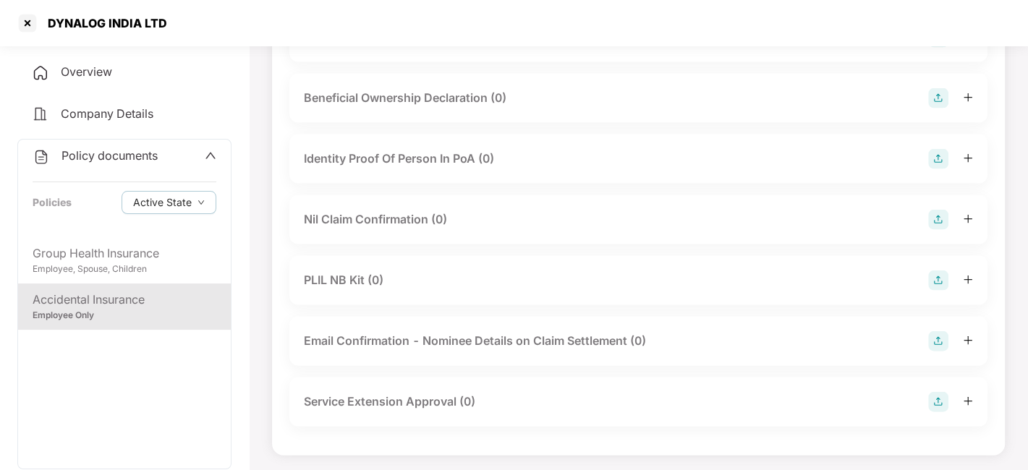
click at [134, 104] on div "Company Details" at bounding box center [124, 114] width 214 height 33
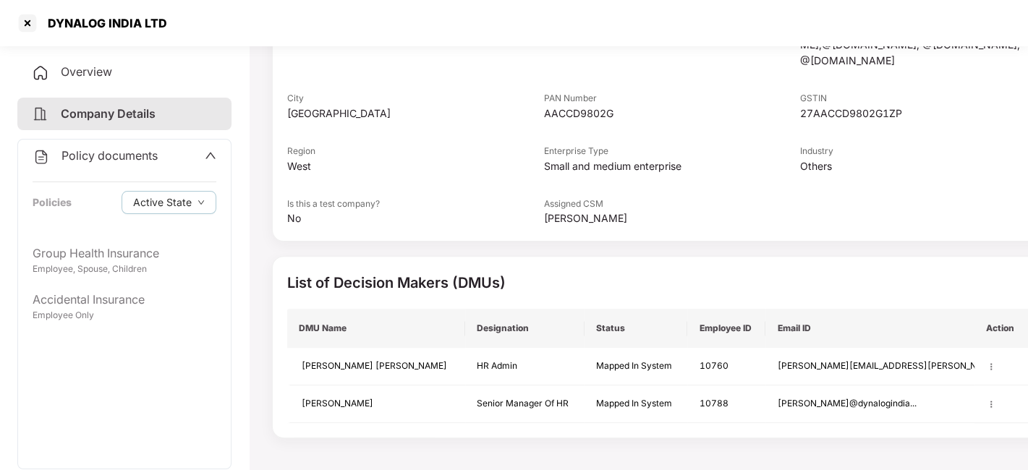
scroll to position [229, 0]
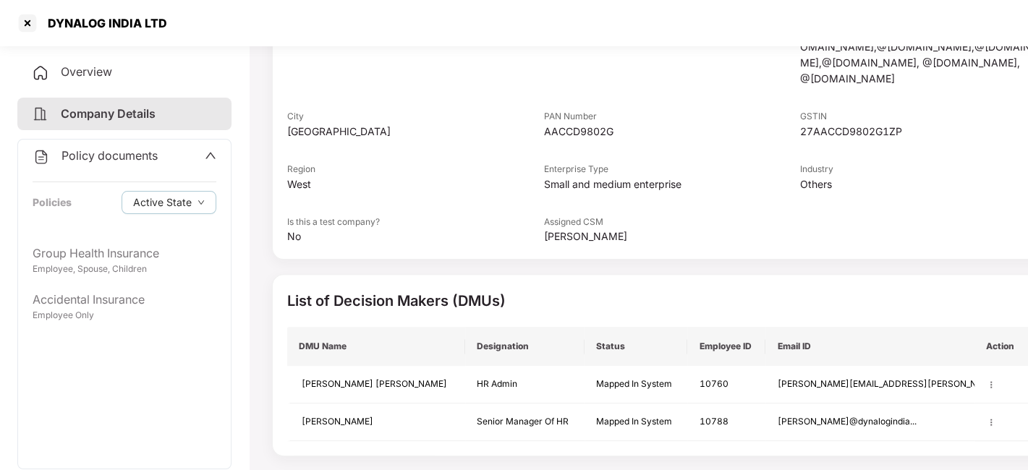
click at [202, 155] on div "Policy documents" at bounding box center [125, 156] width 184 height 19
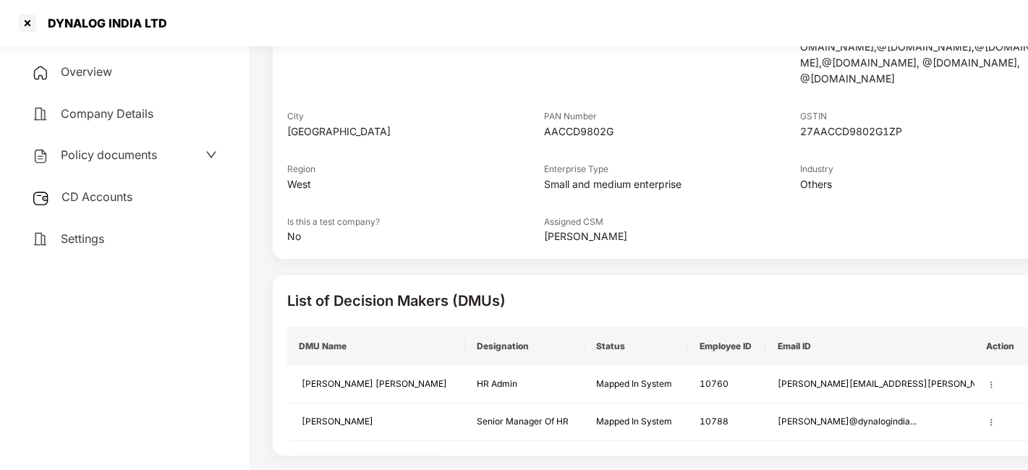
click at [124, 194] on span "CD Accounts" at bounding box center [96, 196] width 71 height 14
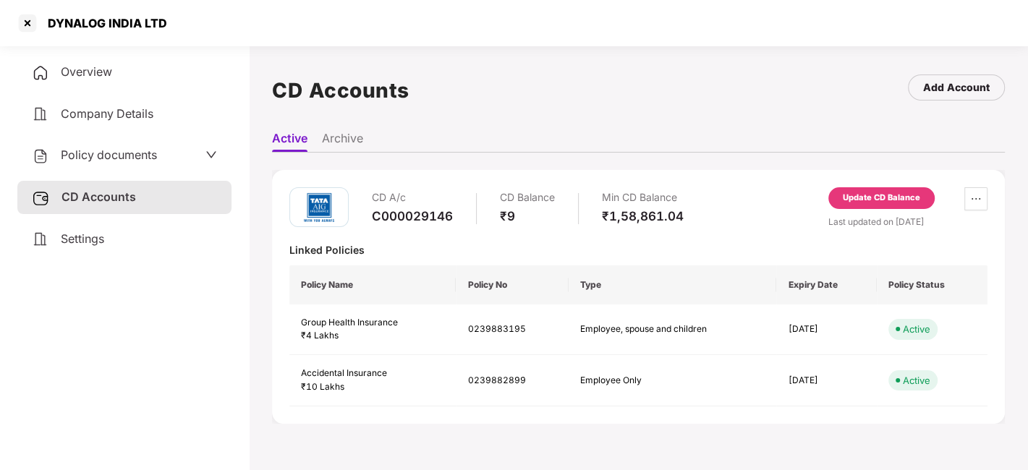
scroll to position [39, 0]
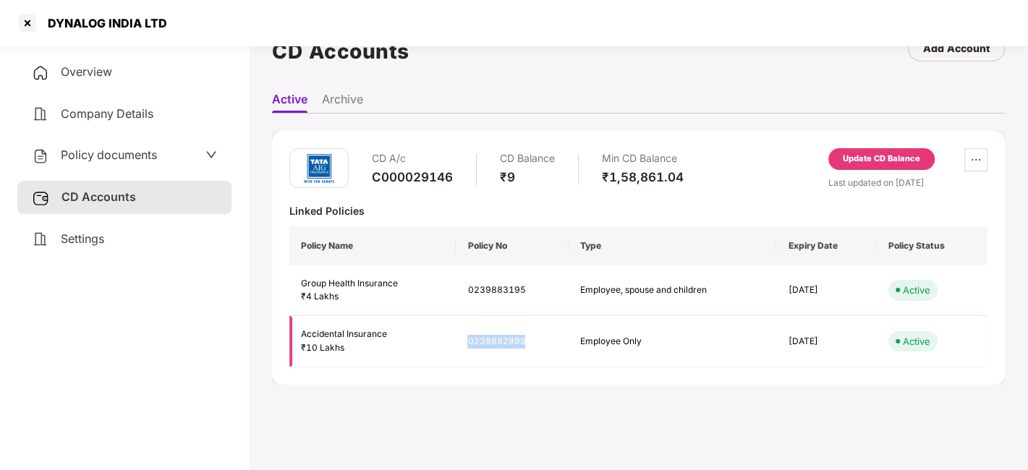
drag, startPoint x: 464, startPoint y: 337, endPoint x: 531, endPoint y: 340, distance: 67.3
click at [531, 340] on td "0239882899" at bounding box center [512, 341] width 113 height 51
copy td "0239882899"
click at [24, 27] on div at bounding box center [27, 23] width 23 height 23
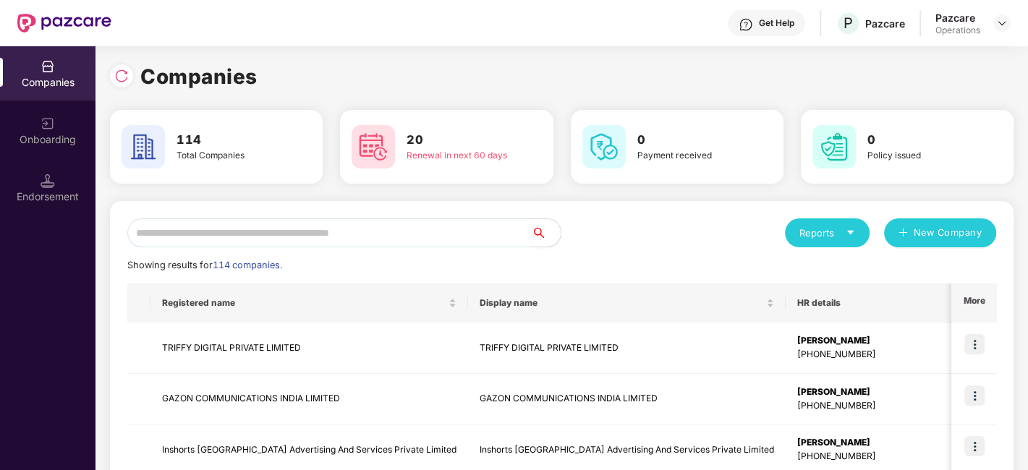
scroll to position [0, 0]
click at [226, 234] on input "text" at bounding box center [329, 232] width 404 height 29
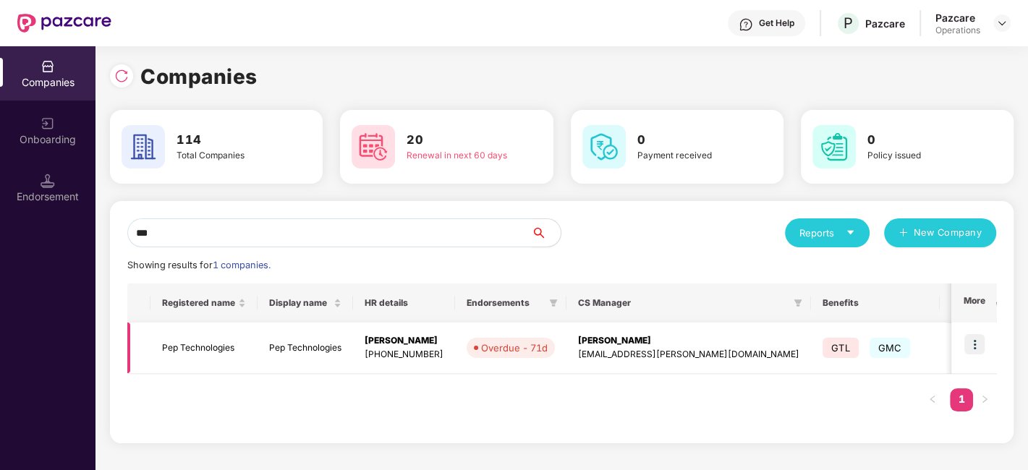
type input "***"
click at [199, 346] on td "Pep Technologies" at bounding box center [203, 348] width 107 height 51
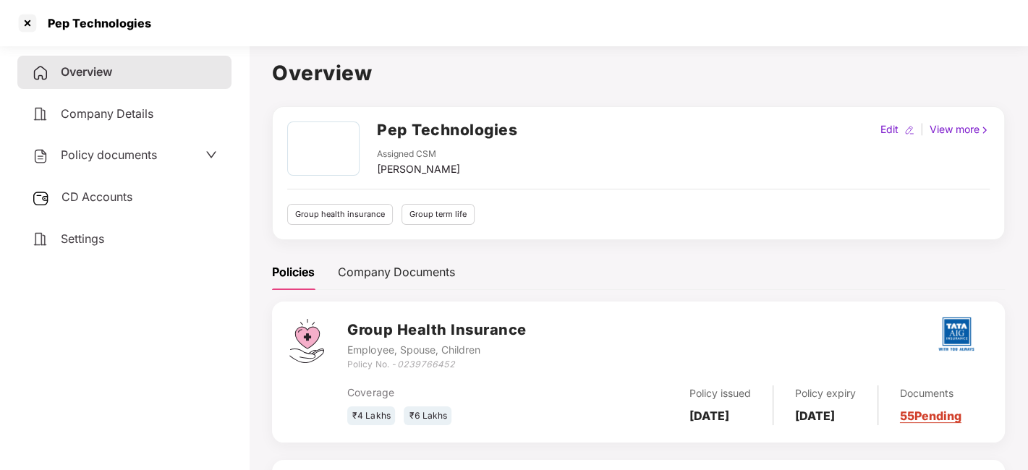
click at [129, 153] on span "Policy documents" at bounding box center [109, 155] width 96 height 14
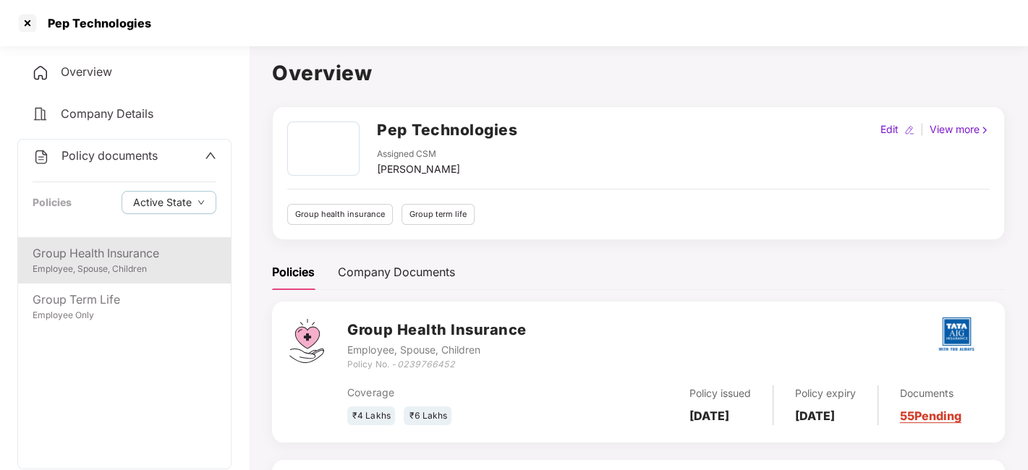
click at [125, 244] on div "Group Health Insurance" at bounding box center [125, 253] width 184 height 18
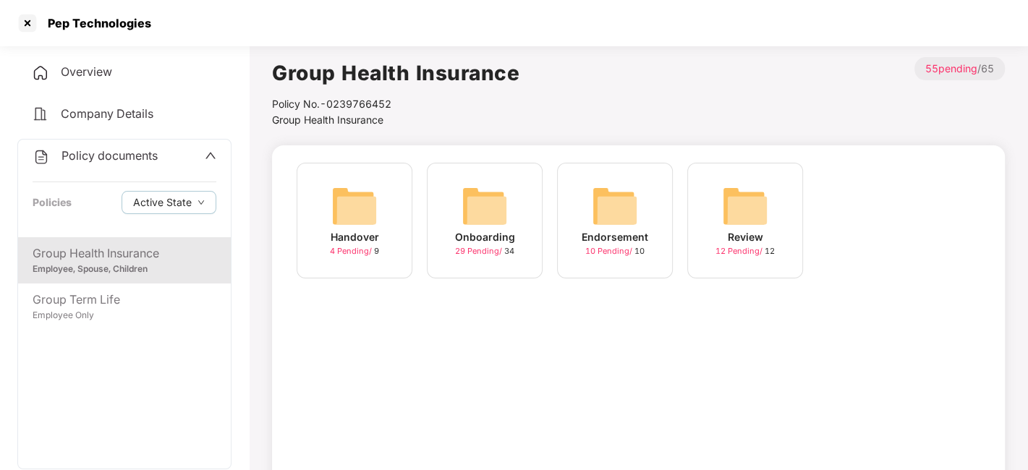
click at [473, 257] on div "29 Pending / 34" at bounding box center [484, 251] width 59 height 12
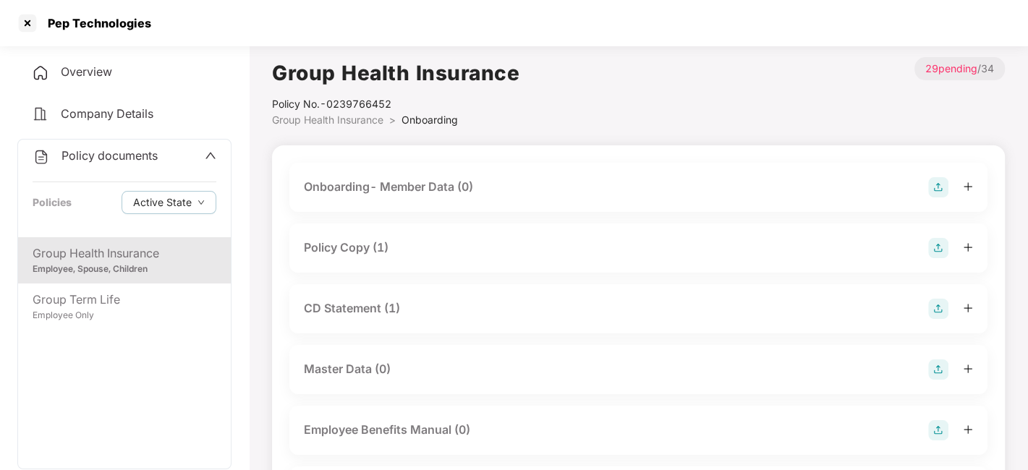
click at [412, 249] on div "Policy Copy (1)" at bounding box center [638, 248] width 669 height 20
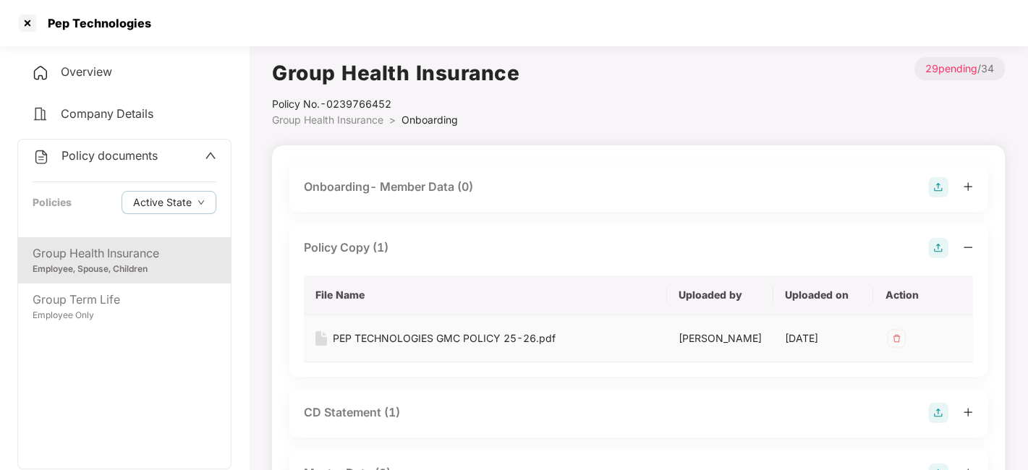
click at [398, 338] on div "PEP TECHNOLOGIES GMC POLICY 25-26.pdf" at bounding box center [444, 338] width 223 height 16
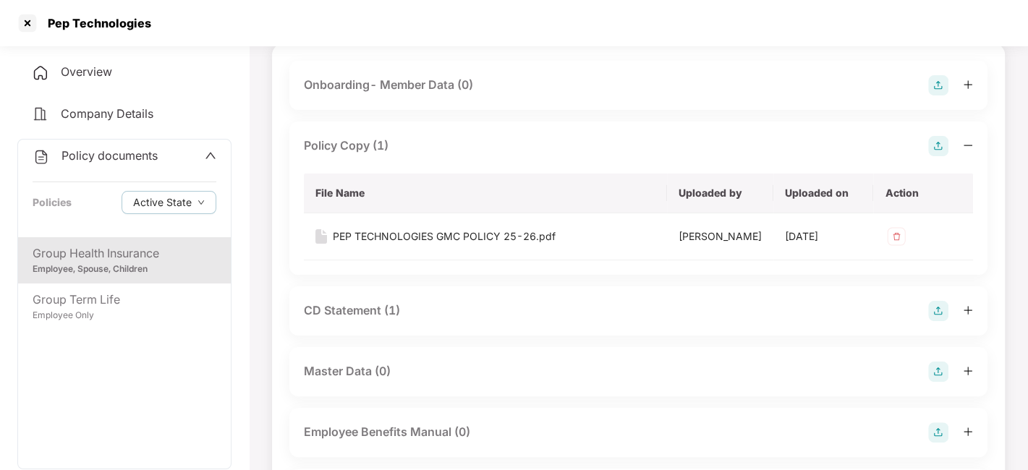
scroll to position [134, 0]
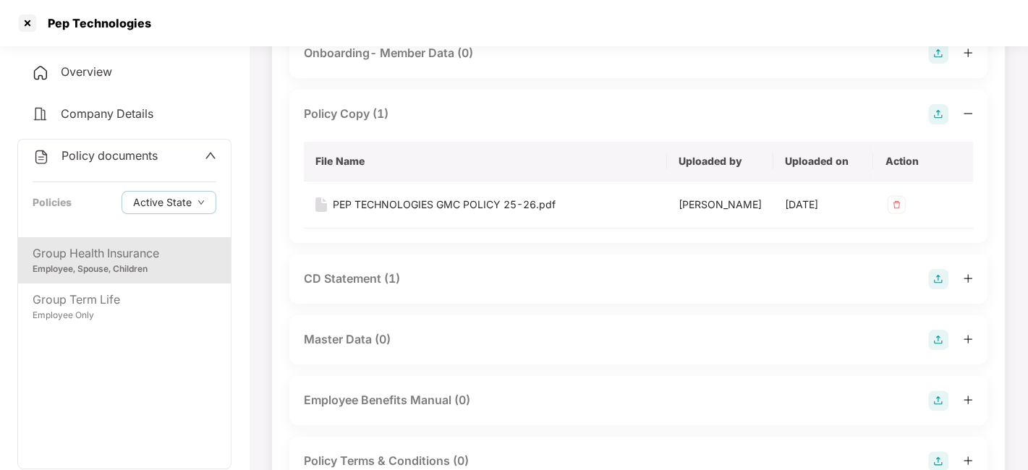
click at [354, 276] on div "CD Statement (1)" at bounding box center [352, 279] width 96 height 18
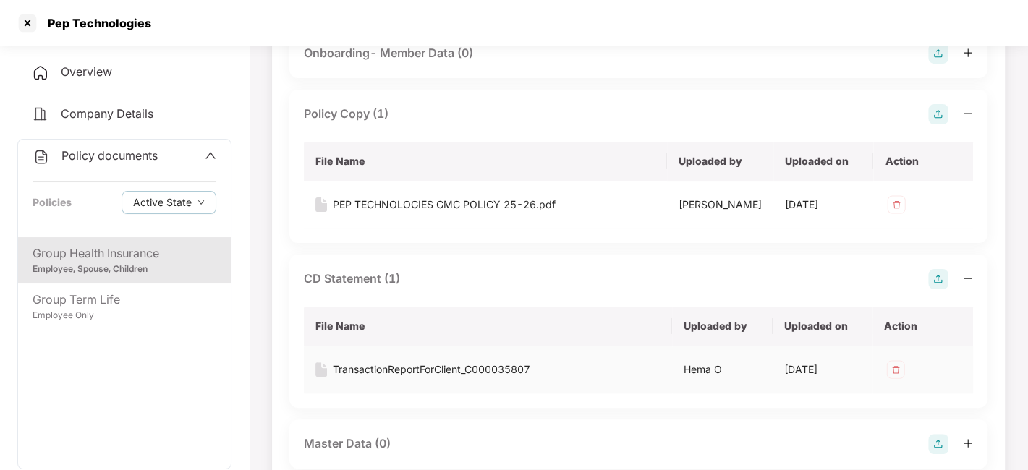
click at [381, 371] on div "TransactionReportForClient_C000035807" at bounding box center [431, 370] width 197 height 16
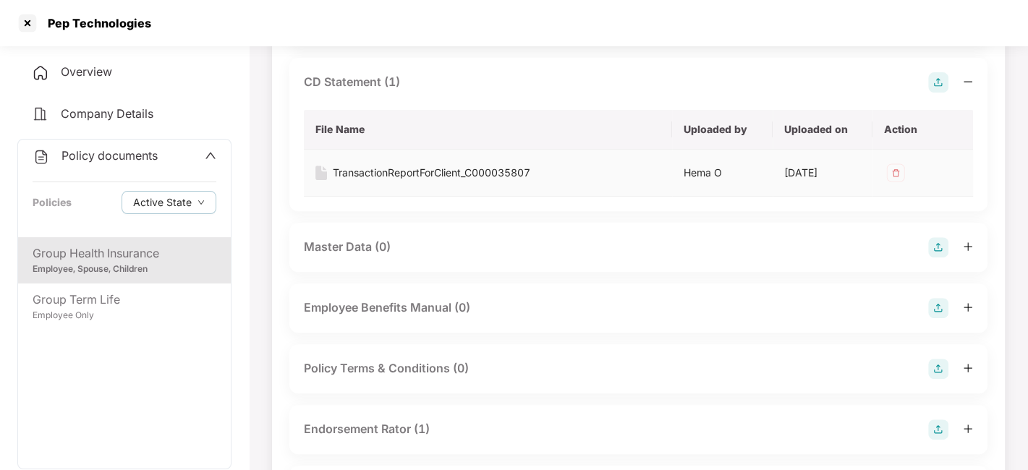
scroll to position [420, 0]
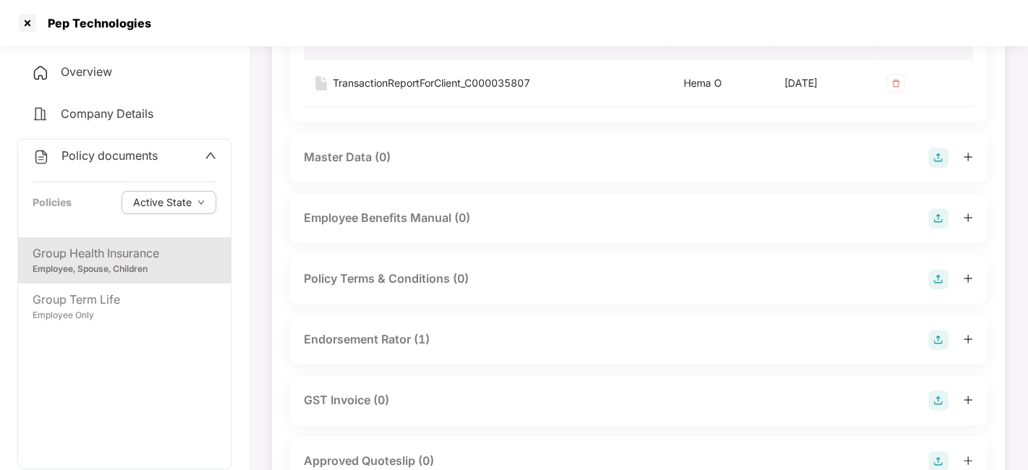
click at [355, 344] on div "Endorsement Rator (1)" at bounding box center [367, 339] width 126 height 18
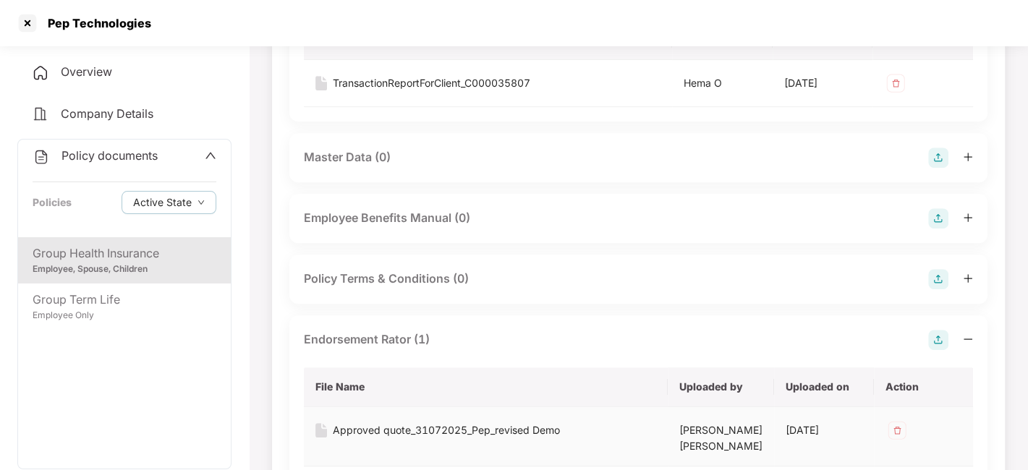
click at [394, 427] on div "Approved quote_31072025_Pep_revised Demo" at bounding box center [446, 430] width 227 height 16
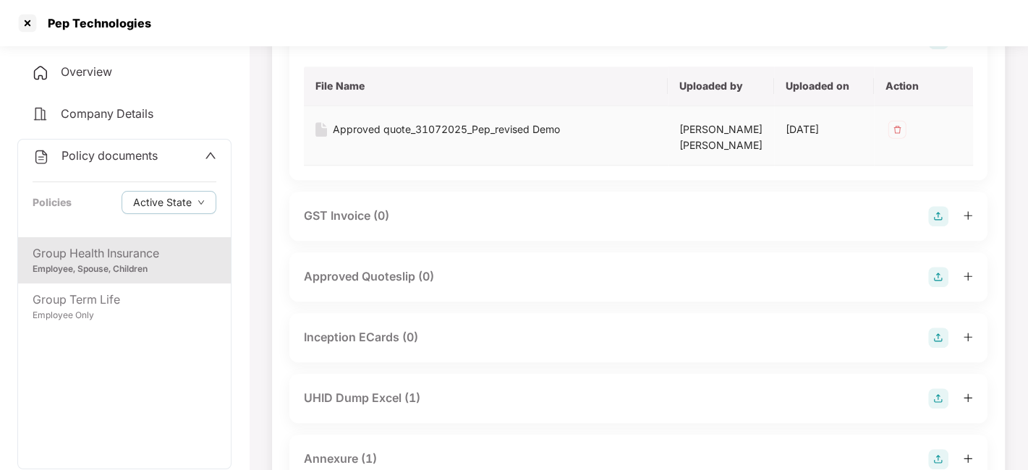
scroll to position [725, 0]
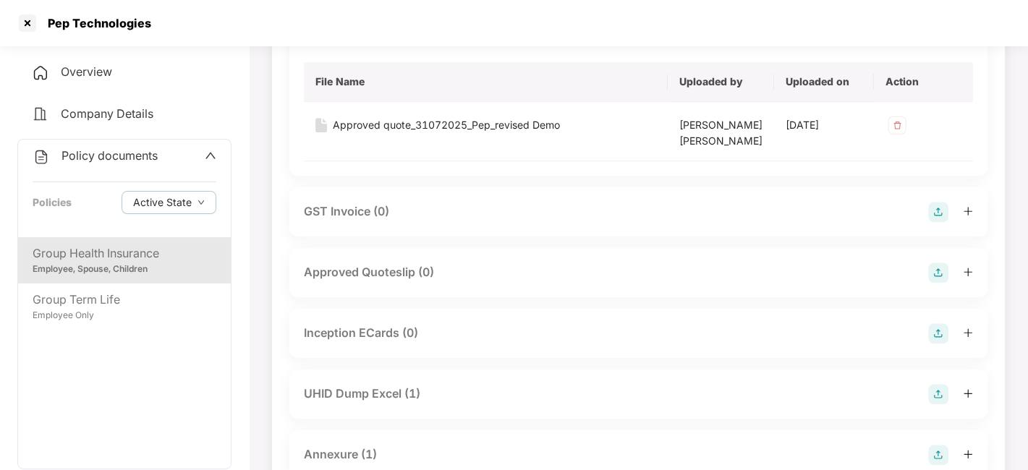
click at [381, 396] on div "UHID Dump Excel (1)" at bounding box center [362, 394] width 116 height 18
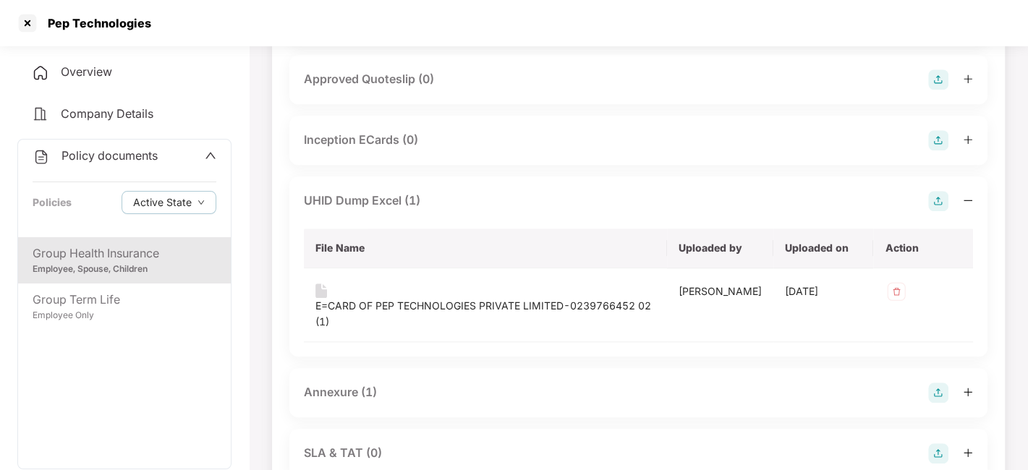
scroll to position [921, 0]
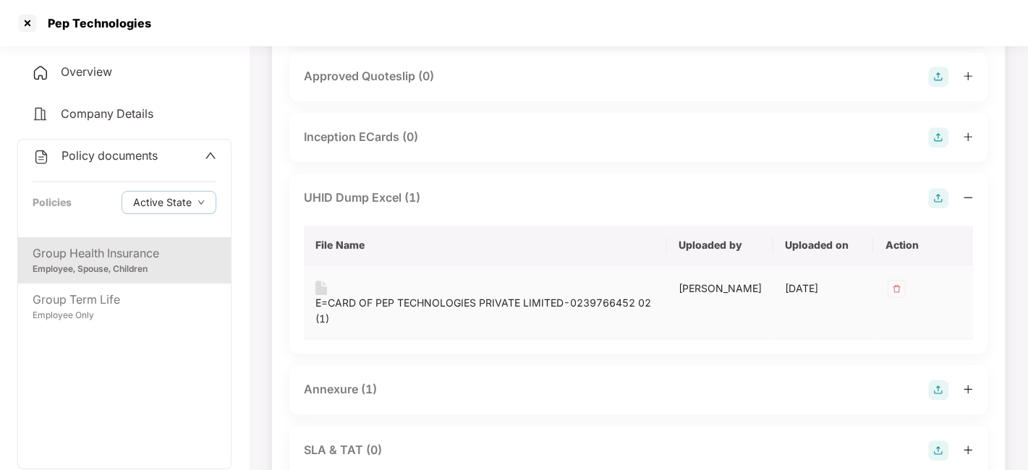
click at [401, 298] on div "E=CARD OF PEP TECHNOLOGIES PRIVATE LIMITED-0239766452 02 (1)" at bounding box center [485, 311] width 340 height 32
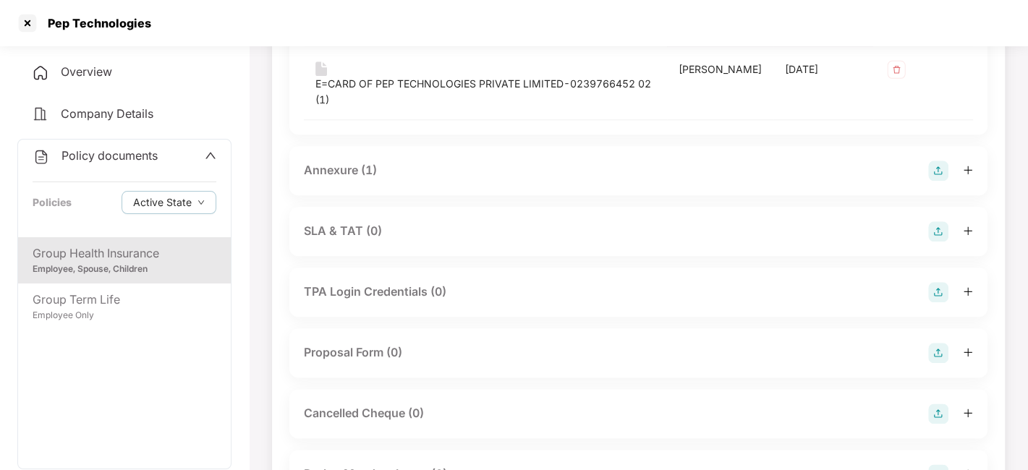
click at [350, 173] on div "Annexure (1)" at bounding box center [340, 170] width 73 height 18
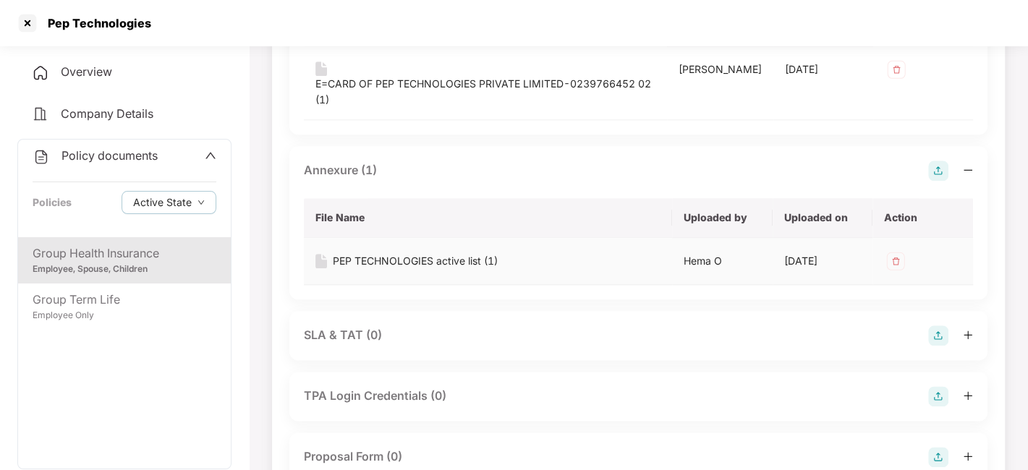
click at [390, 260] on div "PEP TECHNOLOGIES active list (1)" at bounding box center [415, 261] width 165 height 16
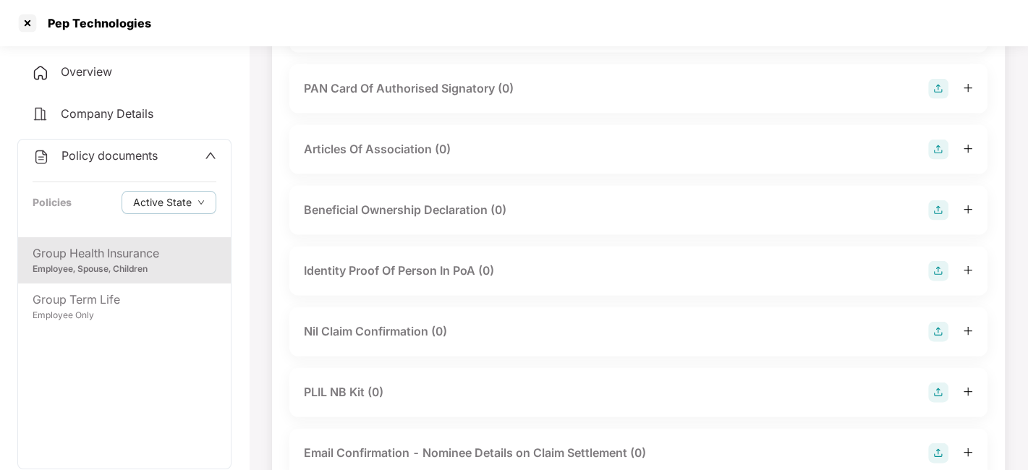
scroll to position [2351, 0]
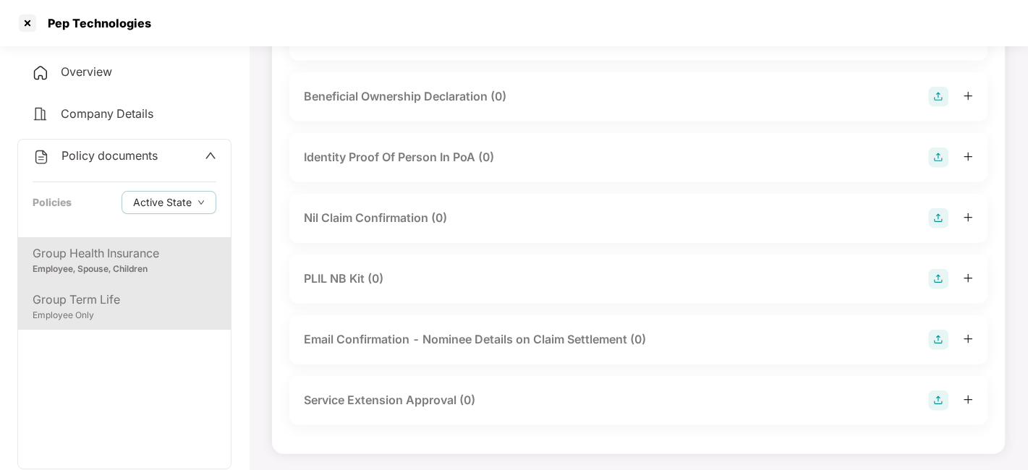
click at [168, 296] on div "Group Term Life" at bounding box center [125, 300] width 184 height 18
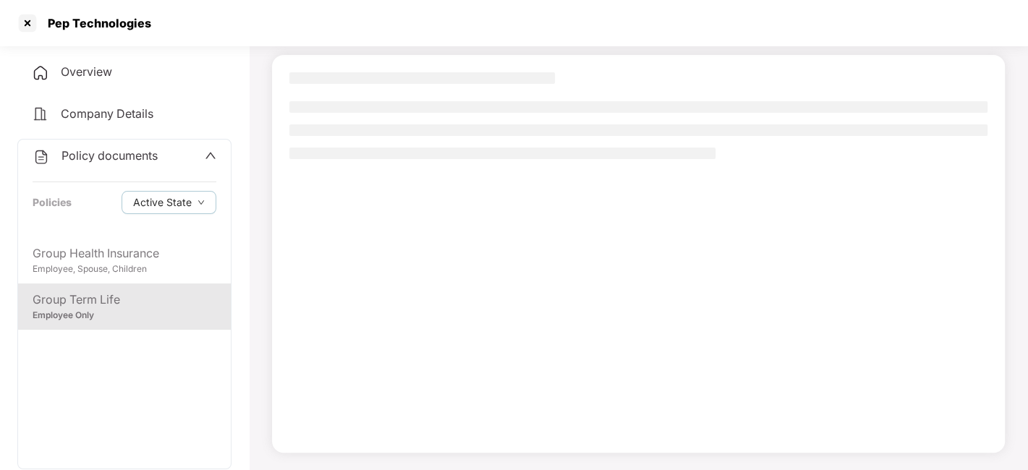
scroll to position [90, 0]
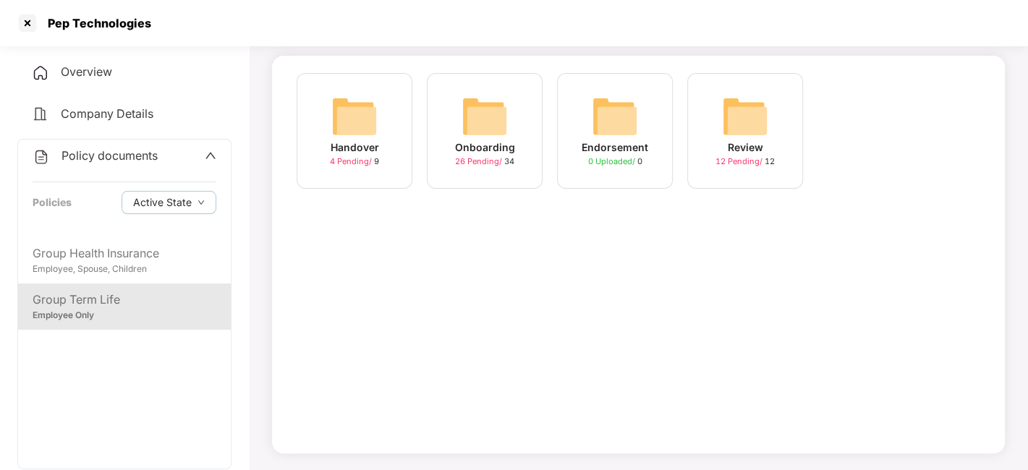
click at [488, 161] on span "26 Pending /" at bounding box center [479, 161] width 49 height 10
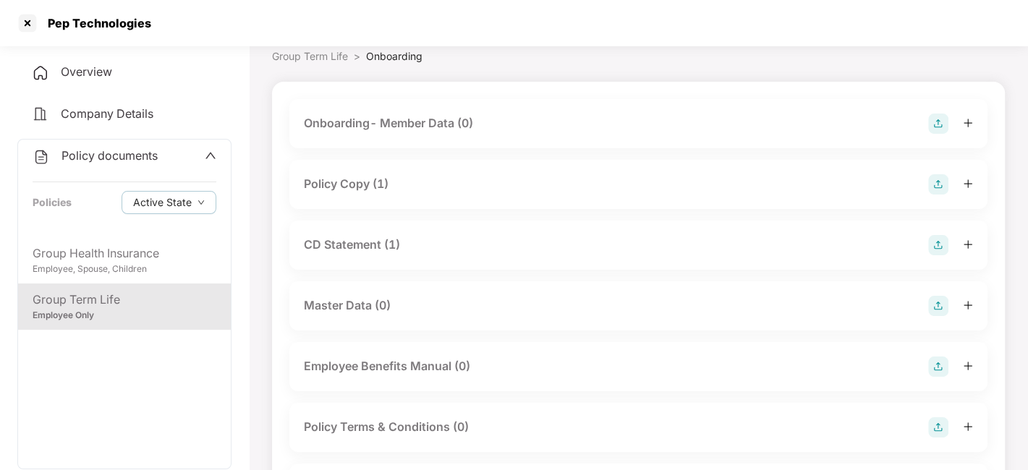
scroll to position [0, 0]
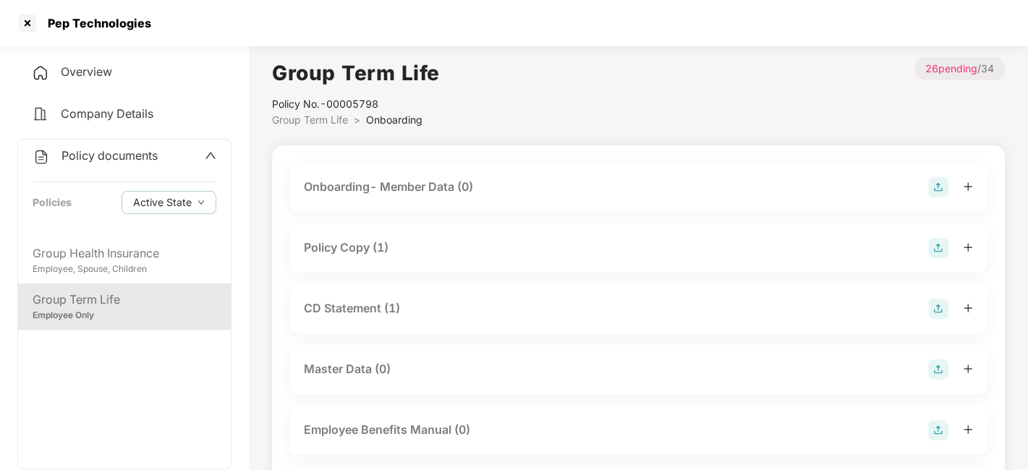
click at [367, 247] on div "Policy Copy (1)" at bounding box center [346, 248] width 85 height 18
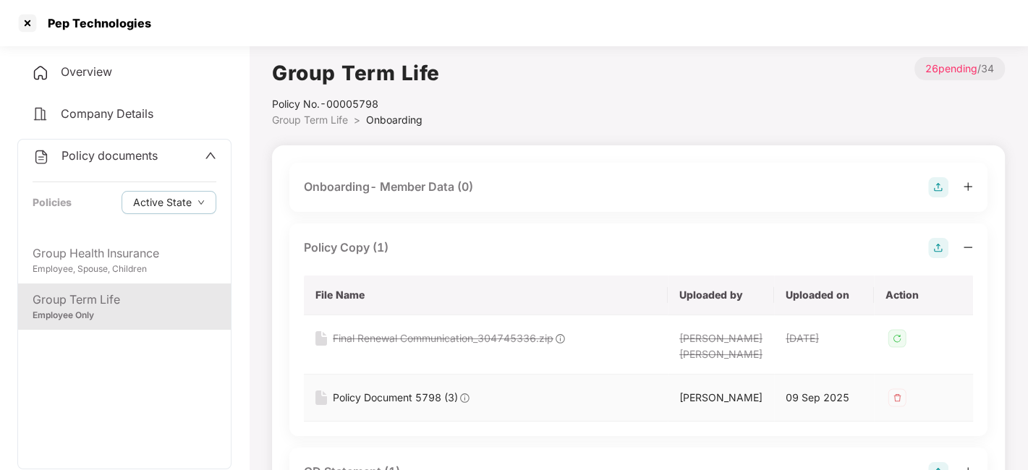
click at [388, 398] on div "Policy Document 5798 (3)" at bounding box center [395, 398] width 125 height 16
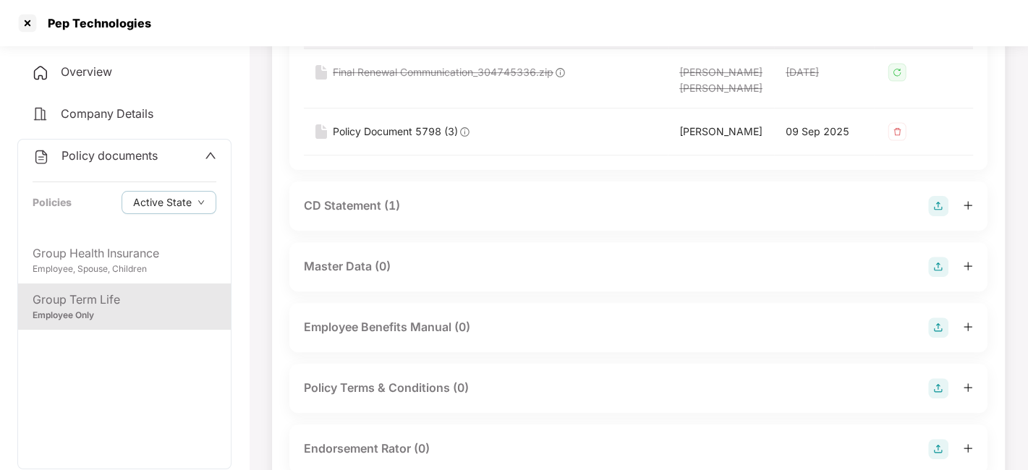
scroll to position [266, 0]
click at [332, 215] on div "CD Statement (1)" at bounding box center [352, 206] width 96 height 18
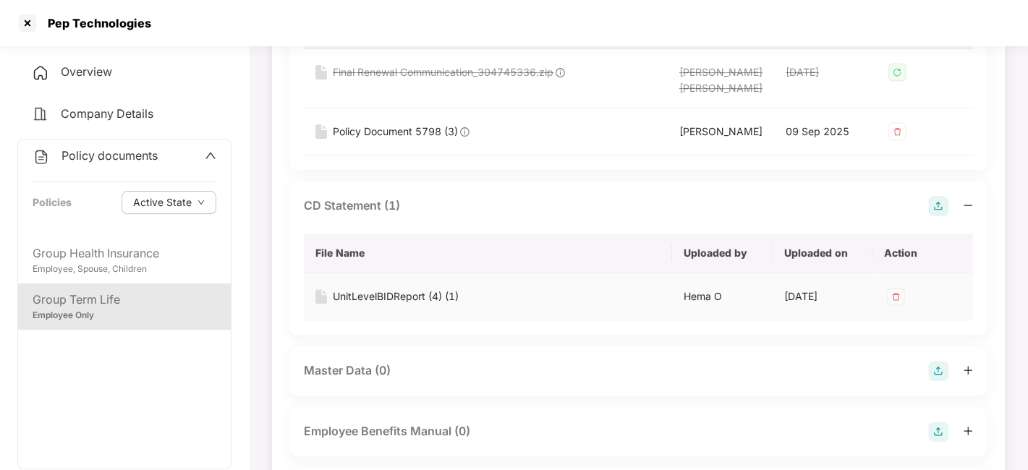
click at [385, 304] on div "UnitLevelBIDReport (4) (1)" at bounding box center [396, 297] width 126 height 16
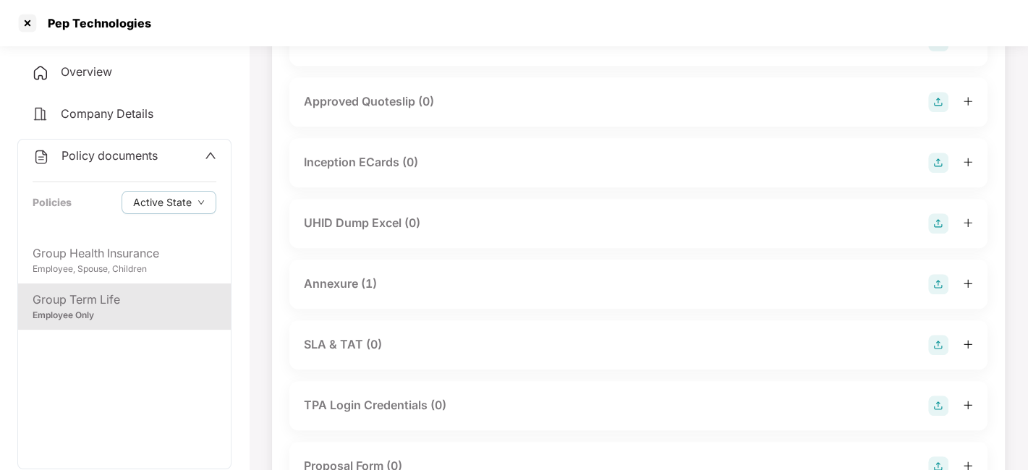
scroll to position [840, 0]
click at [343, 292] on div "Annexure (1)" at bounding box center [340, 283] width 73 height 18
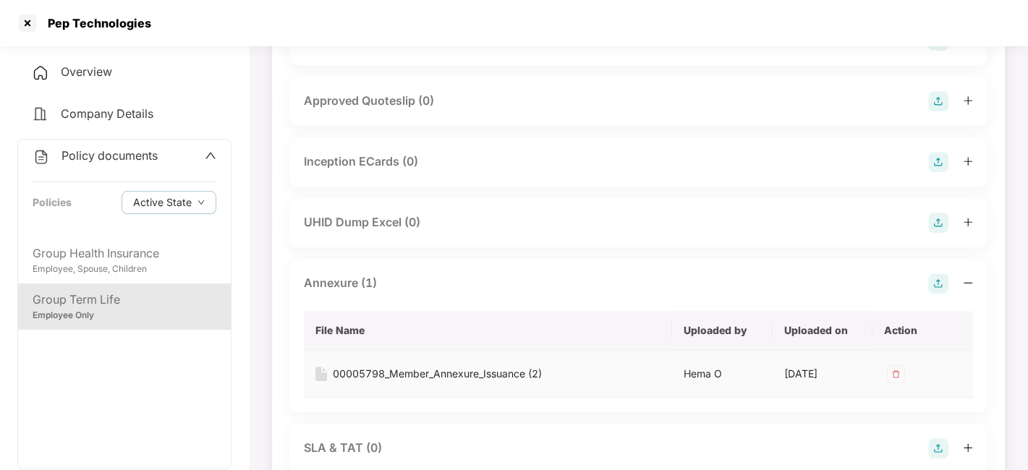
click at [361, 382] on div "00005798_Member_Annexure_Issuance (2)" at bounding box center [437, 374] width 209 height 16
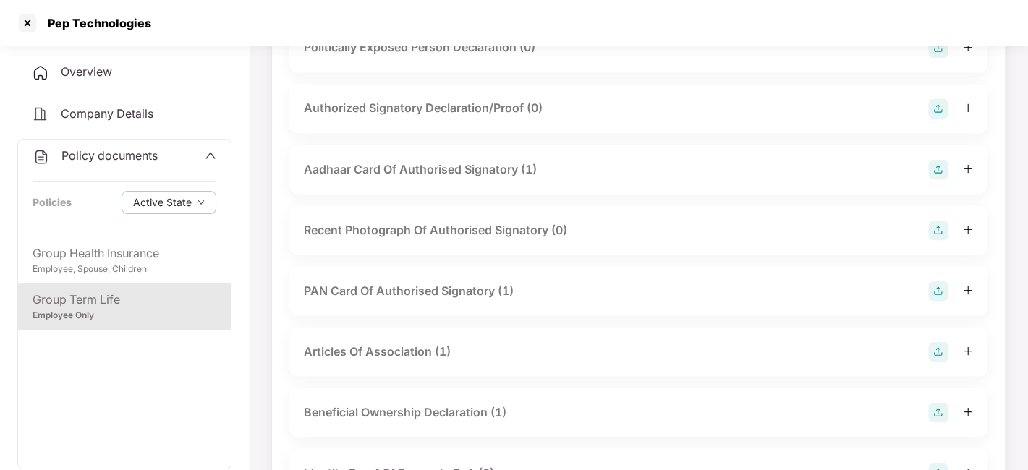
scroll to position [2190, 0]
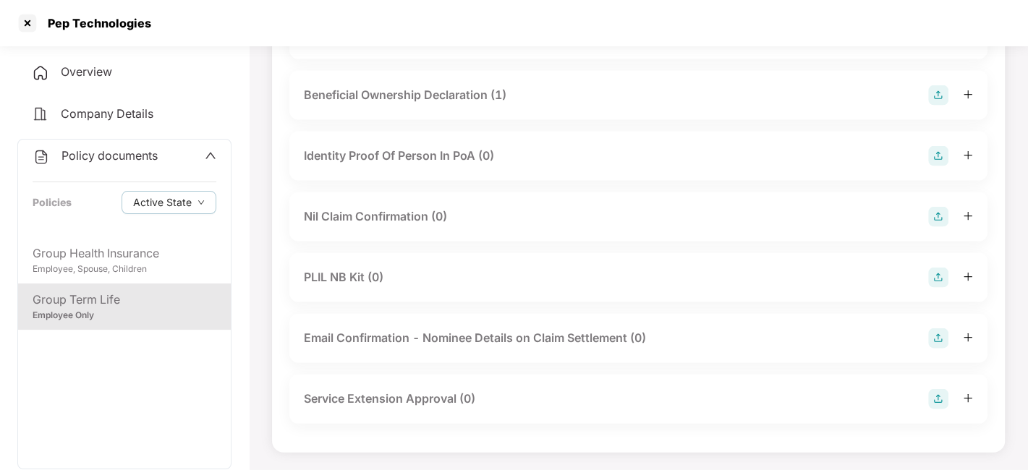
click at [205, 150] on icon "up" at bounding box center [211, 156] width 12 height 12
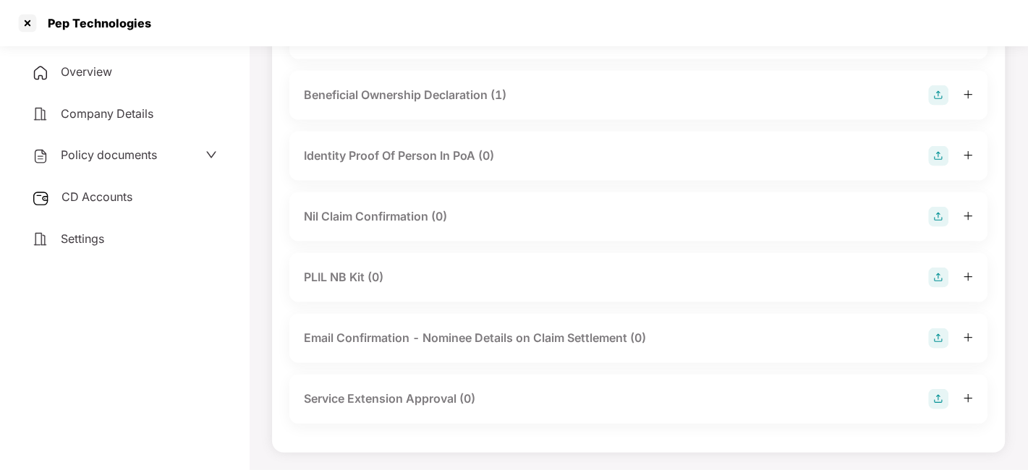
click at [80, 205] on div "CD Accounts" at bounding box center [124, 197] width 214 height 33
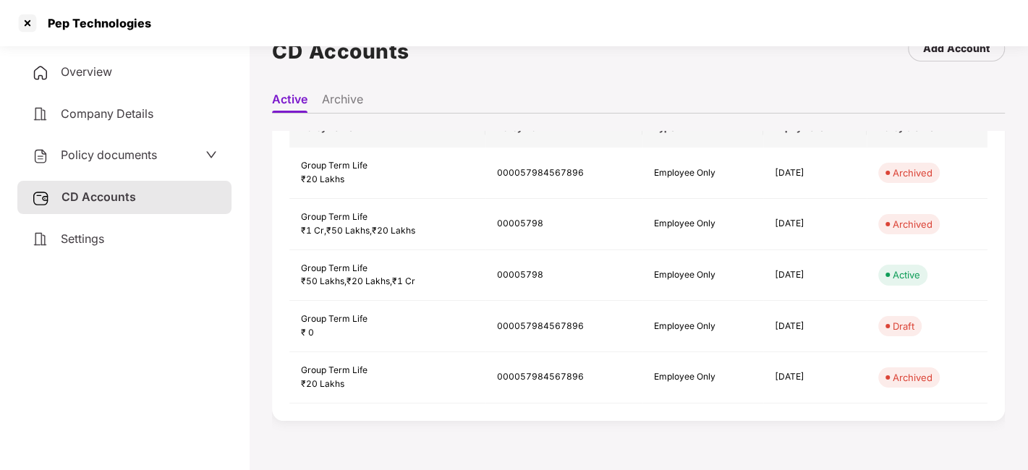
scroll to position [0, 0]
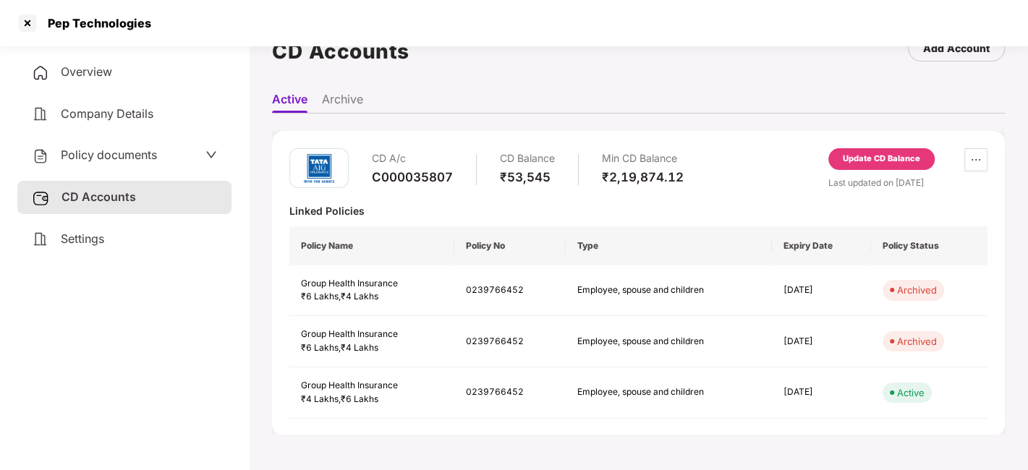
click at [184, 200] on div "CD Accounts" at bounding box center [124, 197] width 214 height 33
click at [216, 151] on div "Policy documents" at bounding box center [124, 155] width 214 height 33
click at [181, 155] on div "Policy documents" at bounding box center [124, 155] width 185 height 19
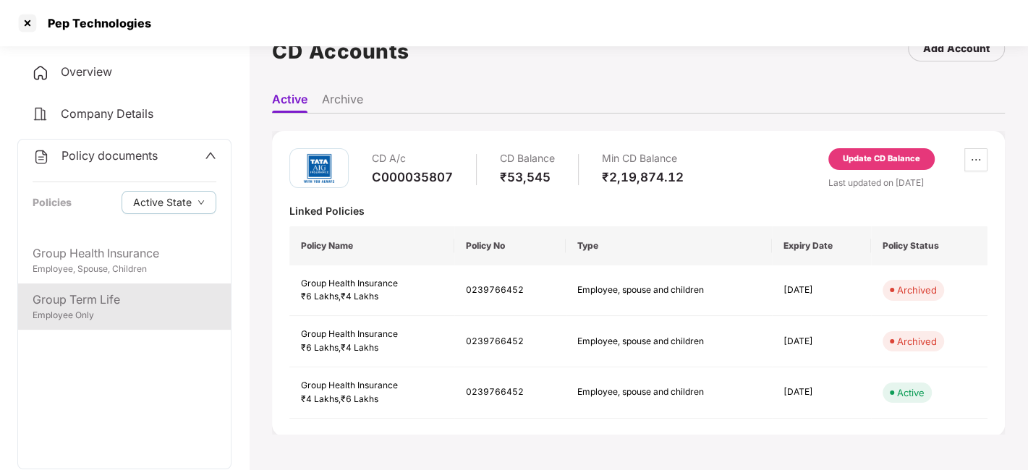
click at [126, 309] on div "Employee Only" at bounding box center [125, 316] width 184 height 14
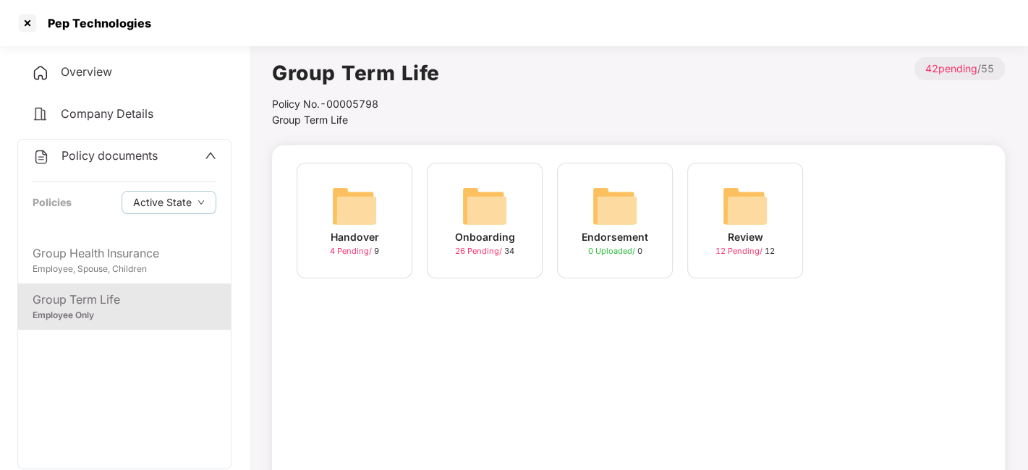
click at [119, 155] on span "Policy documents" at bounding box center [109, 155] width 96 height 14
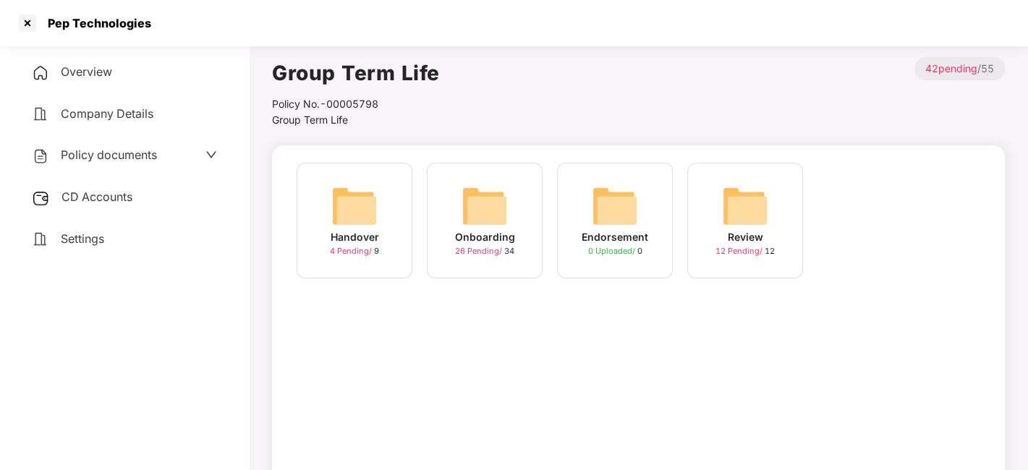
click at [119, 155] on span "Policy documents" at bounding box center [109, 155] width 96 height 14
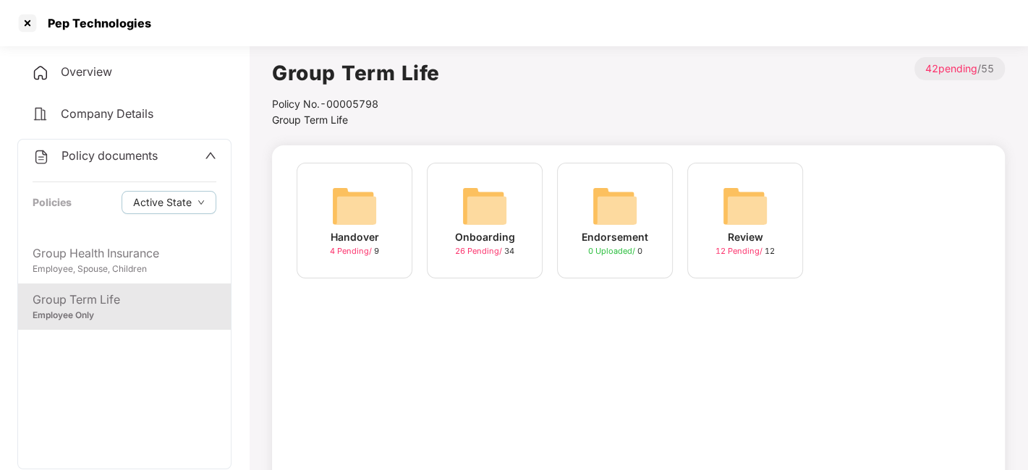
click at [85, 103] on div "Company Details" at bounding box center [124, 114] width 214 height 33
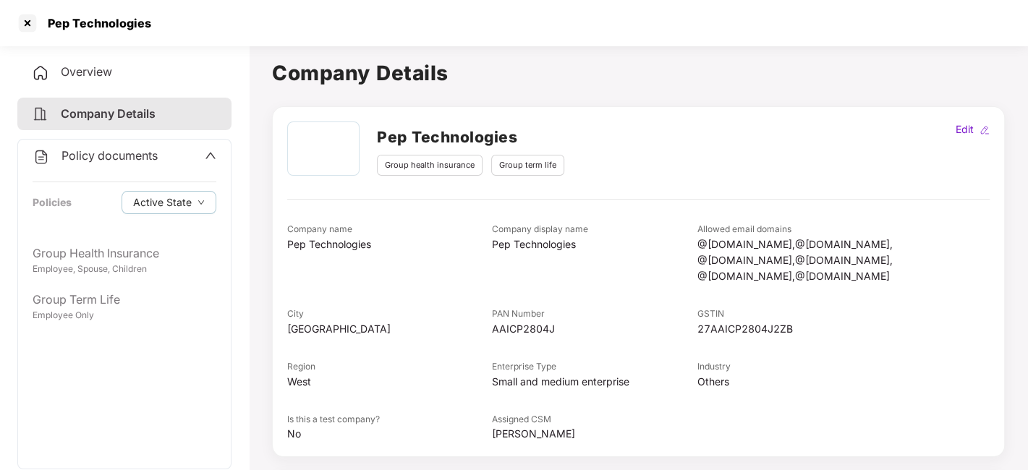
scroll to position [214, 0]
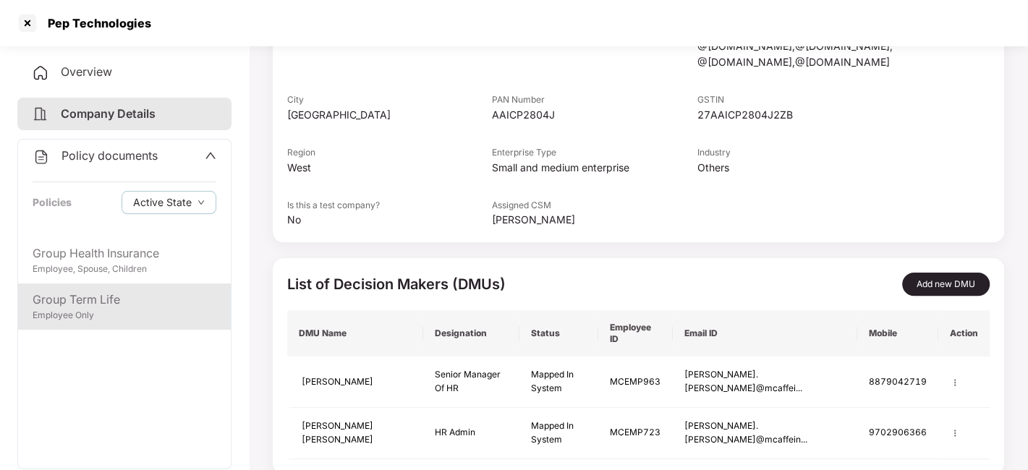
click at [95, 306] on div "Group Term Life" at bounding box center [125, 300] width 184 height 18
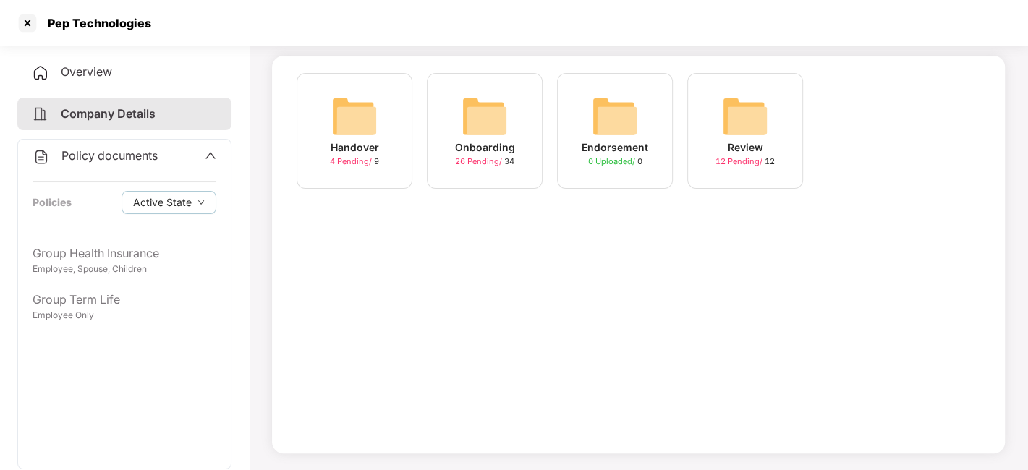
scroll to position [0, 0]
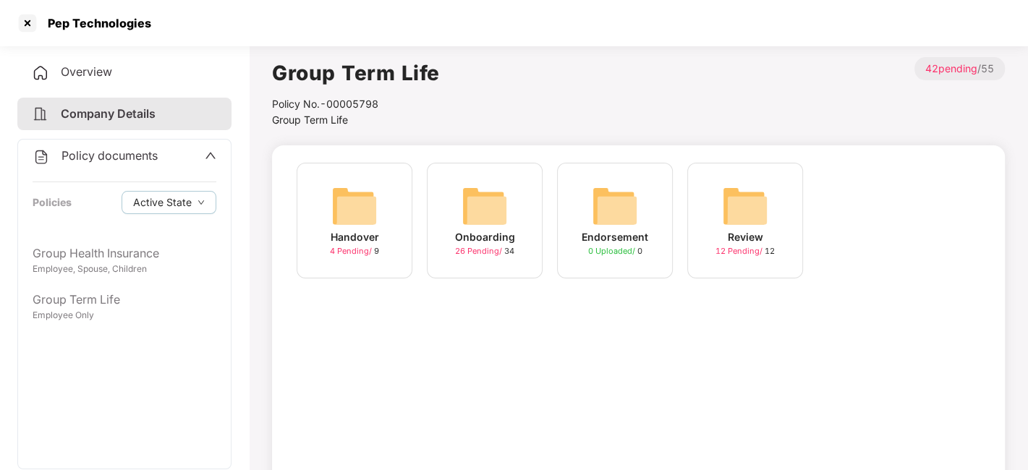
click at [205, 151] on icon "up" at bounding box center [211, 156] width 12 height 12
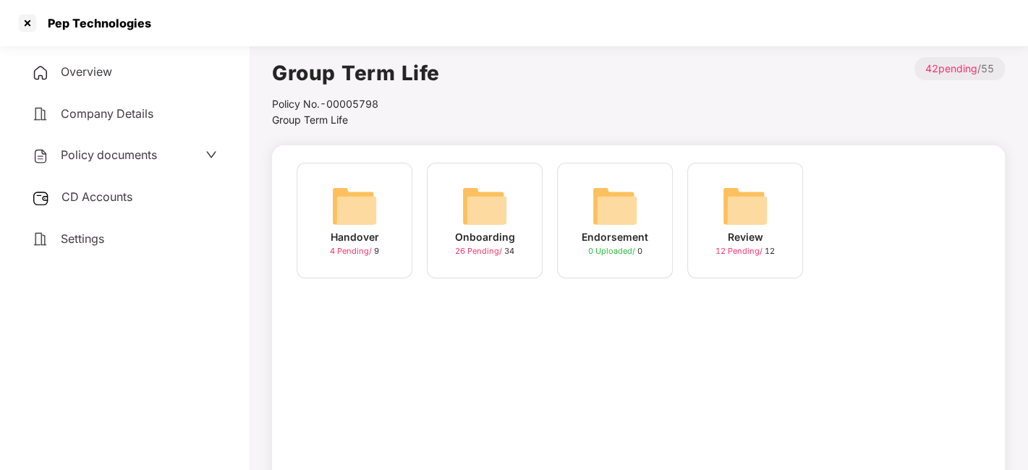
click at [87, 198] on span "CD Accounts" at bounding box center [96, 196] width 71 height 14
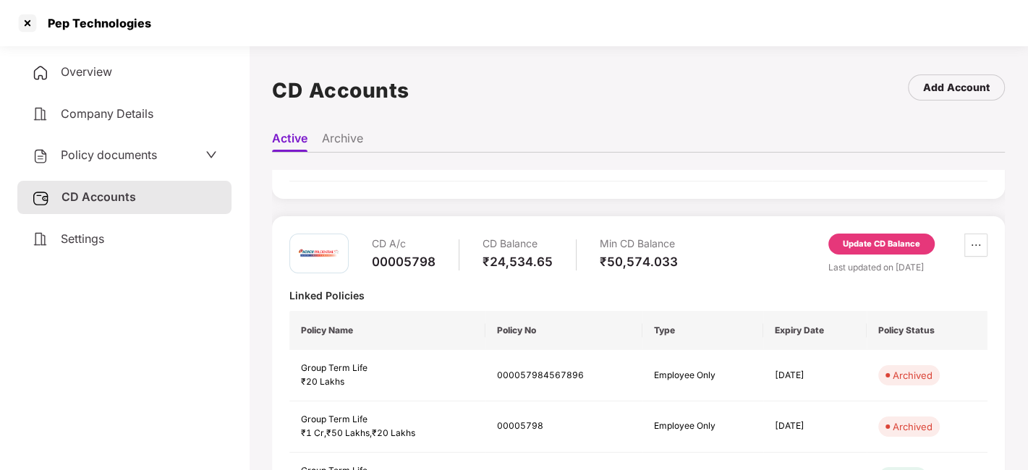
scroll to position [276, 0]
drag, startPoint x: 372, startPoint y: 260, endPoint x: 453, endPoint y: 259, distance: 81.0
click at [453, 259] on div "CD A/c 00005798 CD Balance ₹24,534.65 Min CD Balance ₹50,574.033" at bounding box center [525, 254] width 306 height 41
copy div "00005798"
drag, startPoint x: 48, startPoint y: 21, endPoint x: 177, endPoint y: 12, distance: 129.0
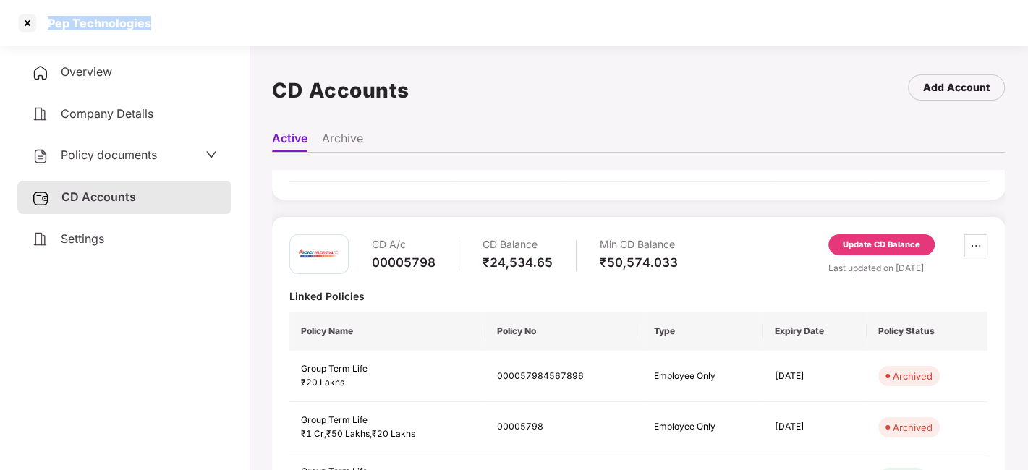
click at [177, 12] on div "Pep Technologies" at bounding box center [514, 23] width 1028 height 46
copy div "Pep Technologies"
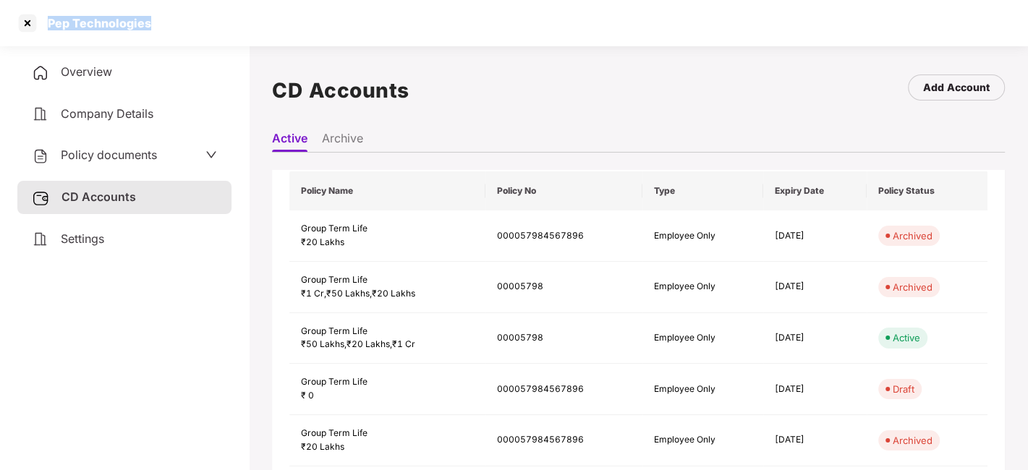
scroll to position [440, 0]
